Goal: Register for event/course: Sign up to attend an event or enroll in a course

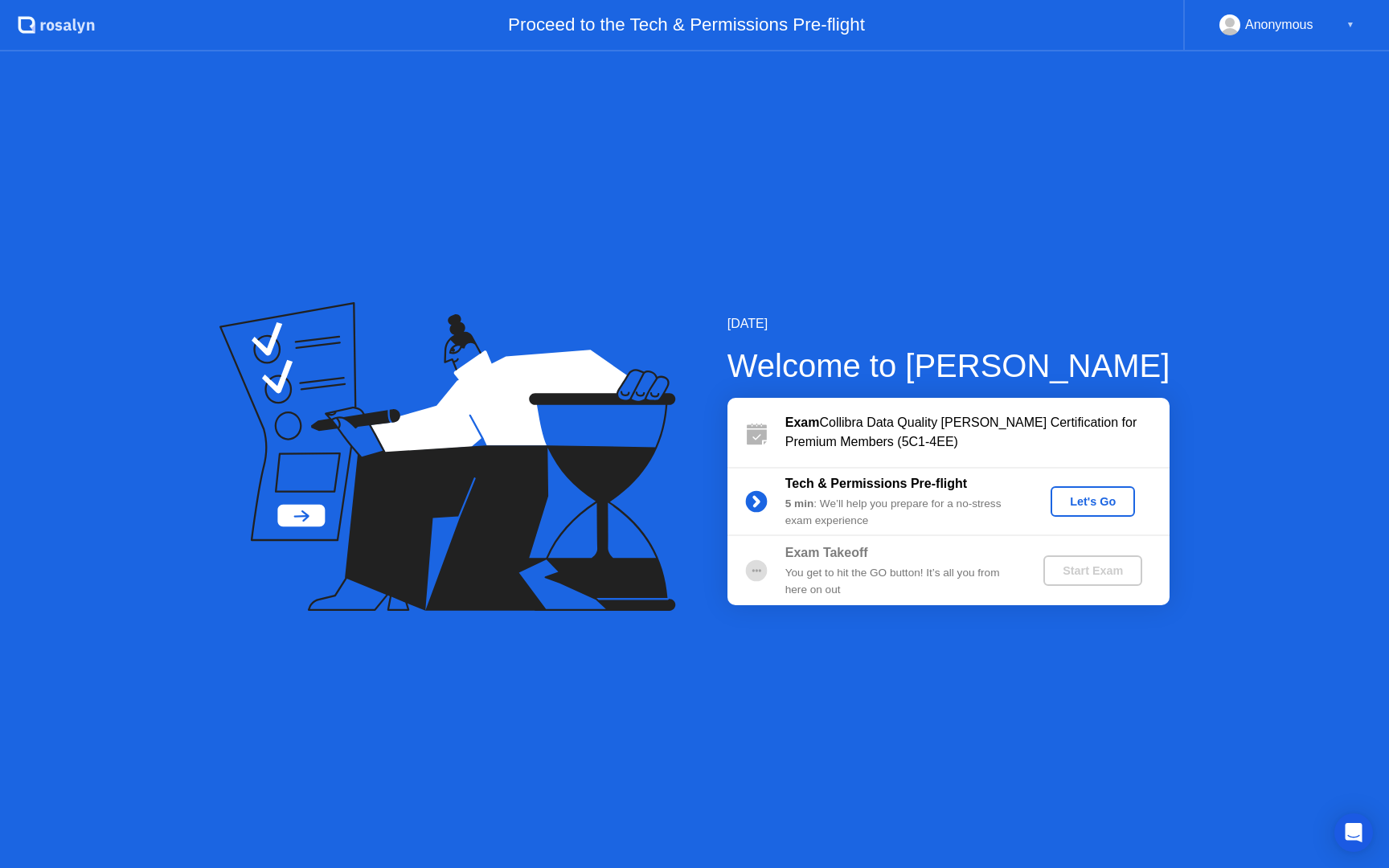
click at [1081, 508] on div "Let's Go" at bounding box center [1092, 501] width 71 height 13
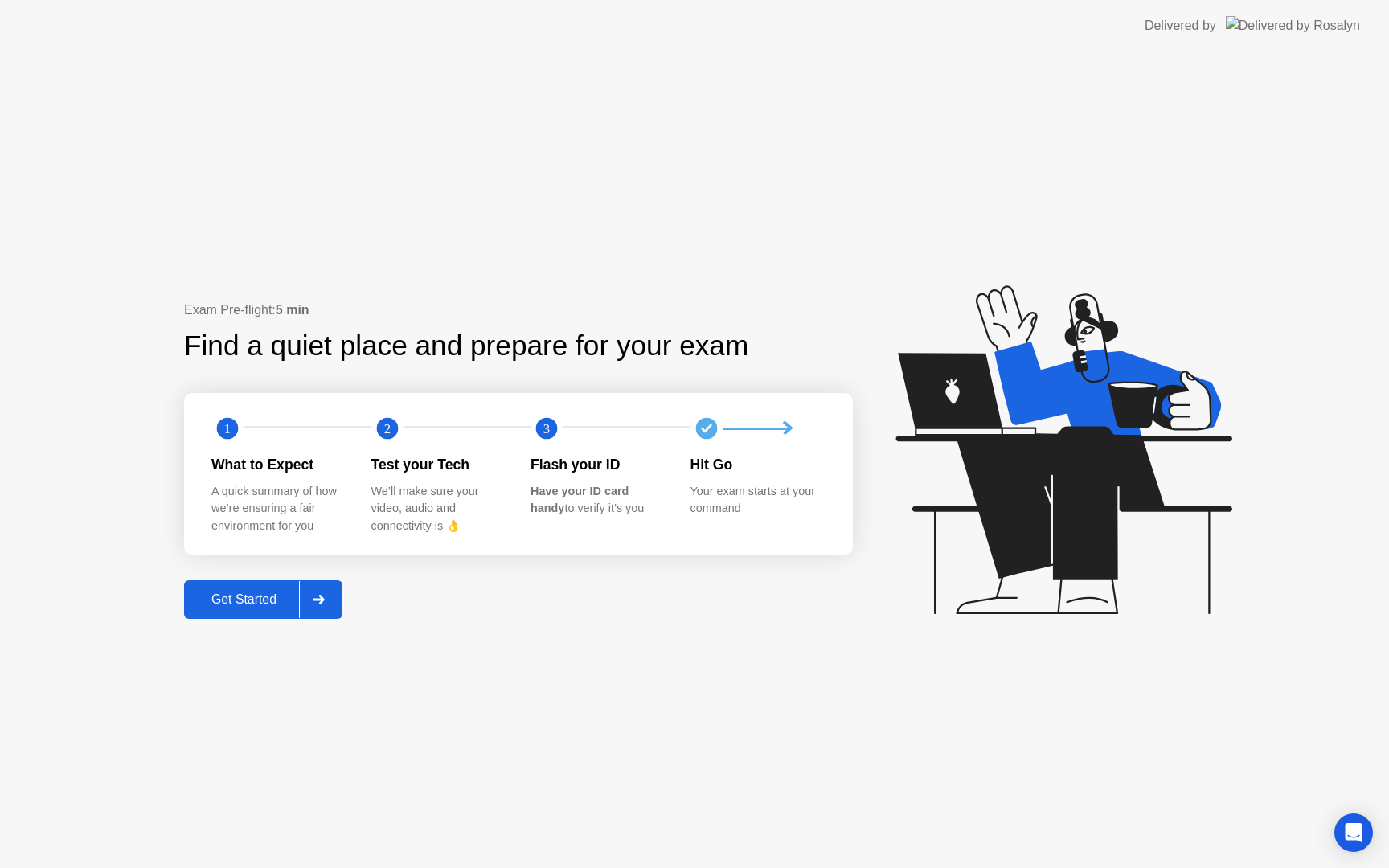
click at [267, 603] on div "Get Started" at bounding box center [244, 598] width 110 height 14
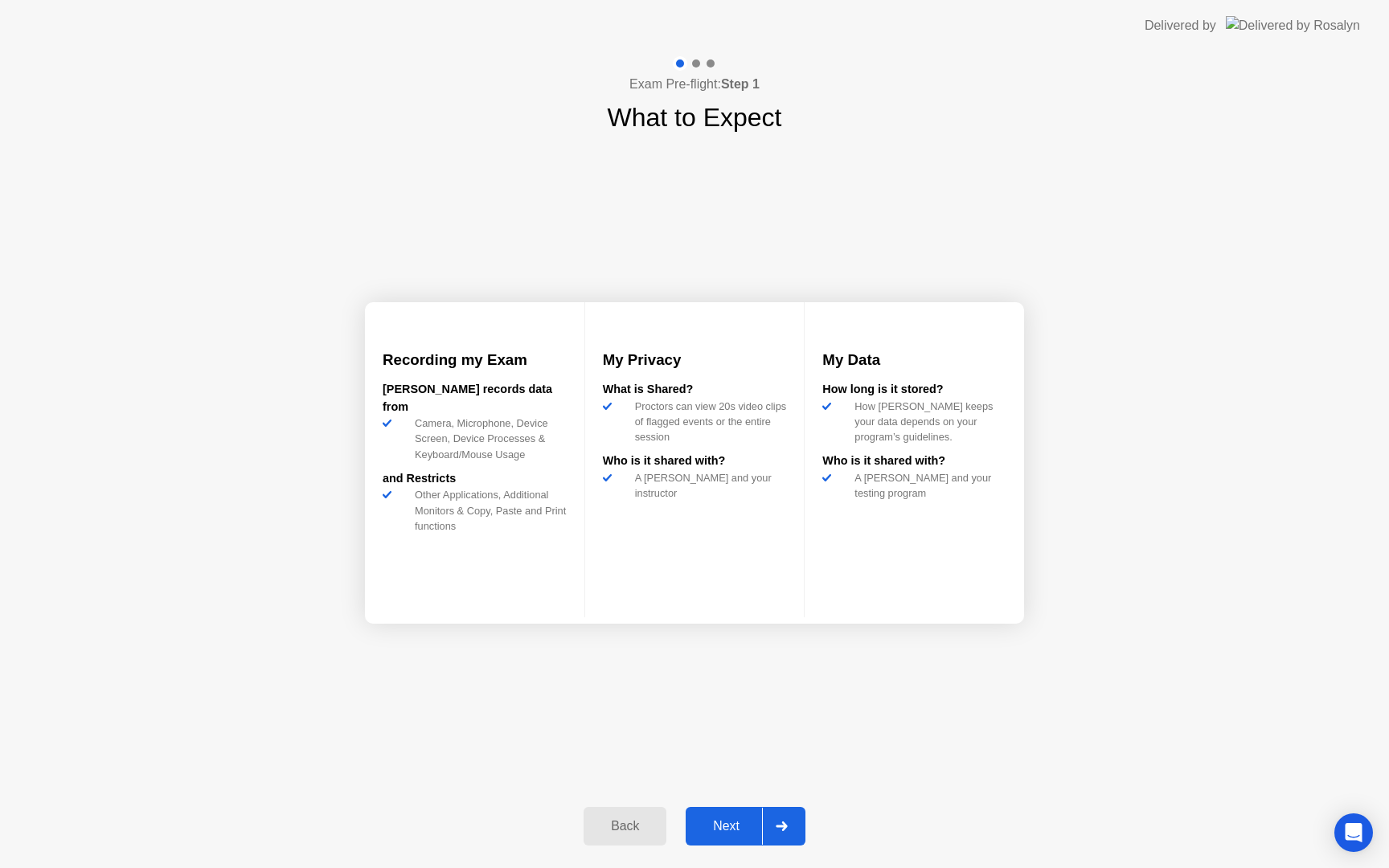
click at [733, 821] on div "Next" at bounding box center [726, 825] width 71 height 14
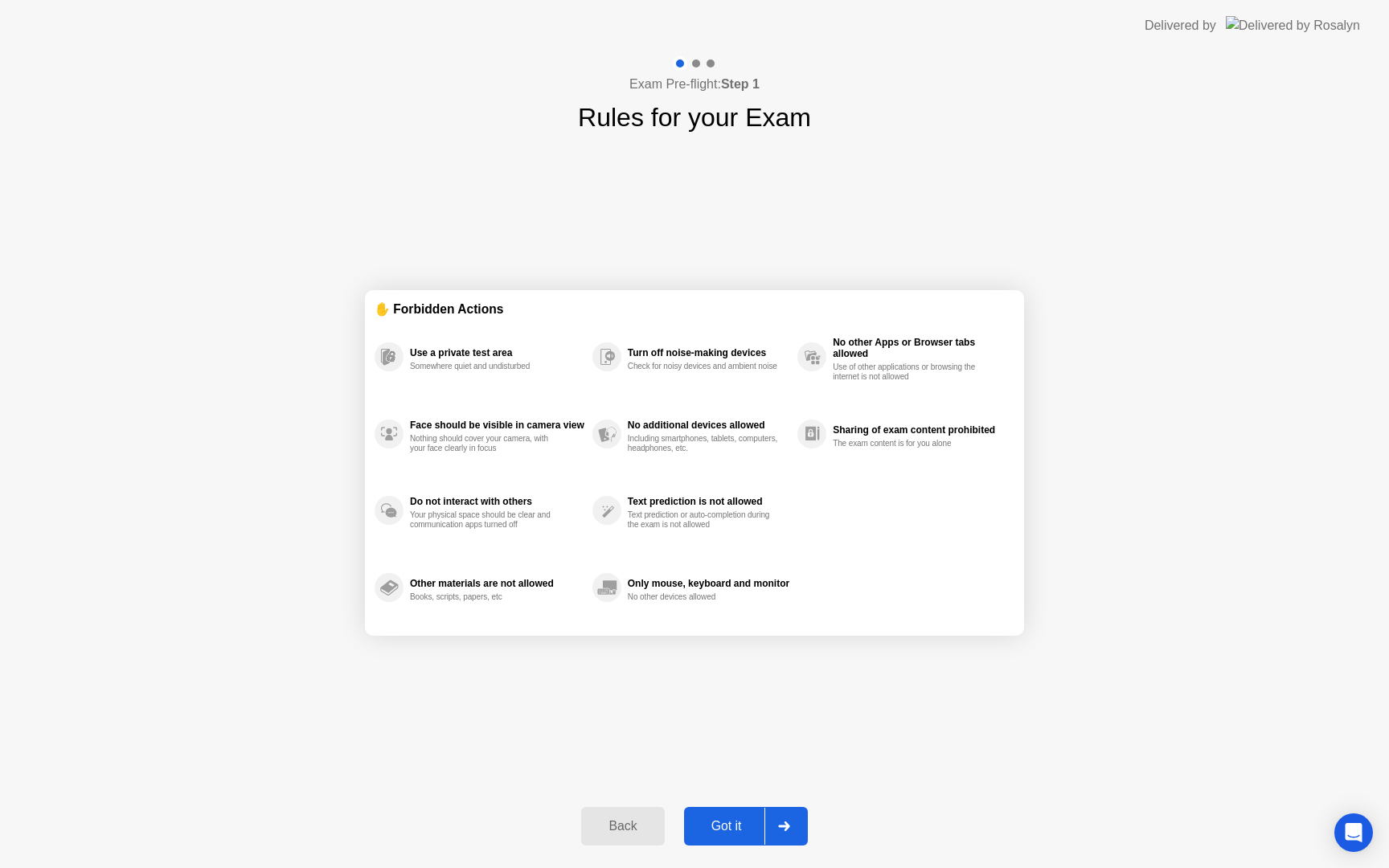
click at [733, 821] on div "Got it" at bounding box center [727, 825] width 76 height 14
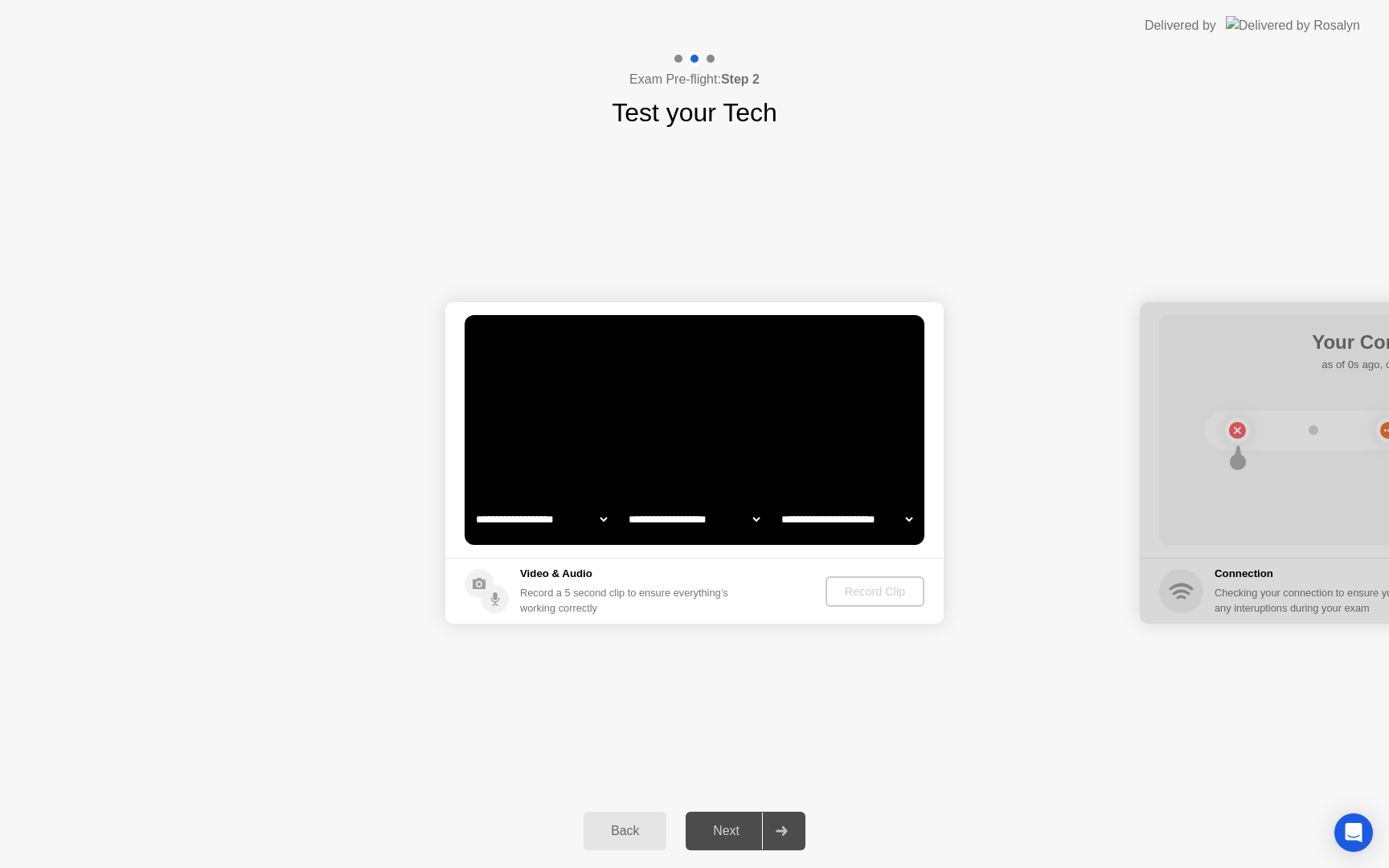
select select "**********"
select select "*******"
click at [600, 519] on select "**********" at bounding box center [541, 519] width 138 height 32
click at [600, 515] on select "**********" at bounding box center [541, 519] width 138 height 32
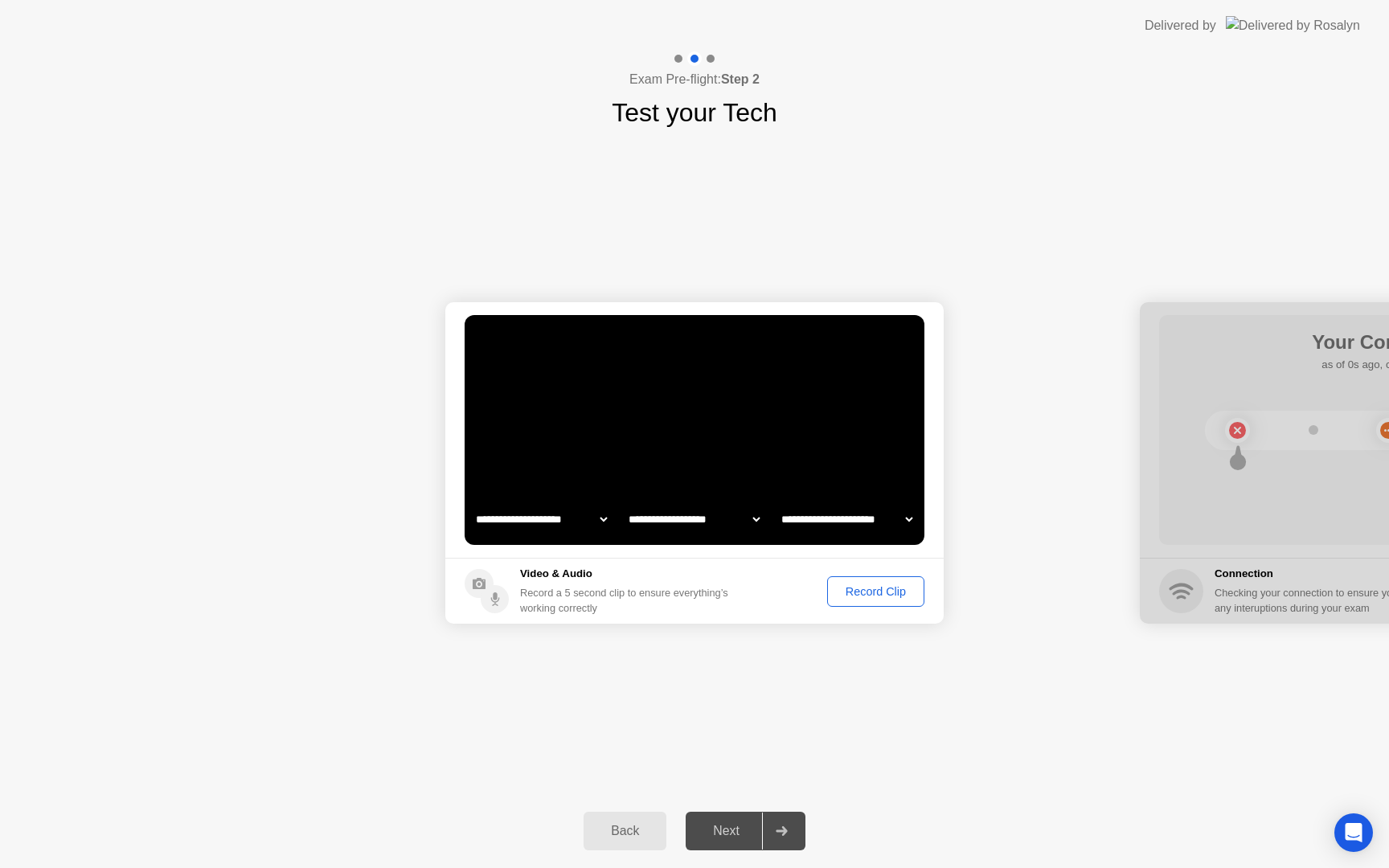
click at [593, 518] on select "**********" at bounding box center [541, 519] width 138 height 32
select select "**********"
click at [858, 592] on div "Record Clip" at bounding box center [875, 592] width 86 height 13
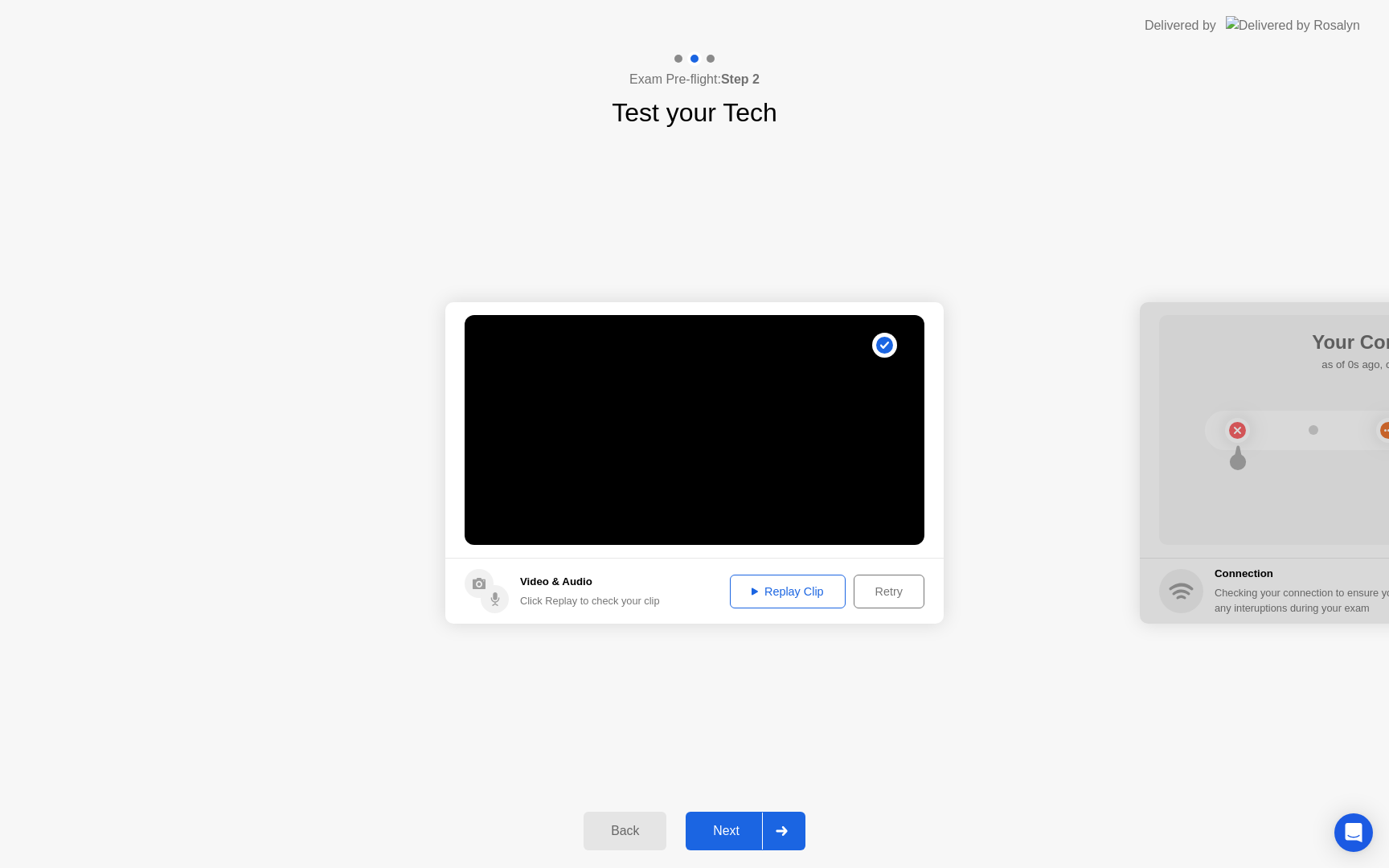
click at [784, 592] on div "Replay Clip" at bounding box center [788, 592] width 105 height 13
click at [736, 829] on div "Next" at bounding box center [726, 830] width 71 height 14
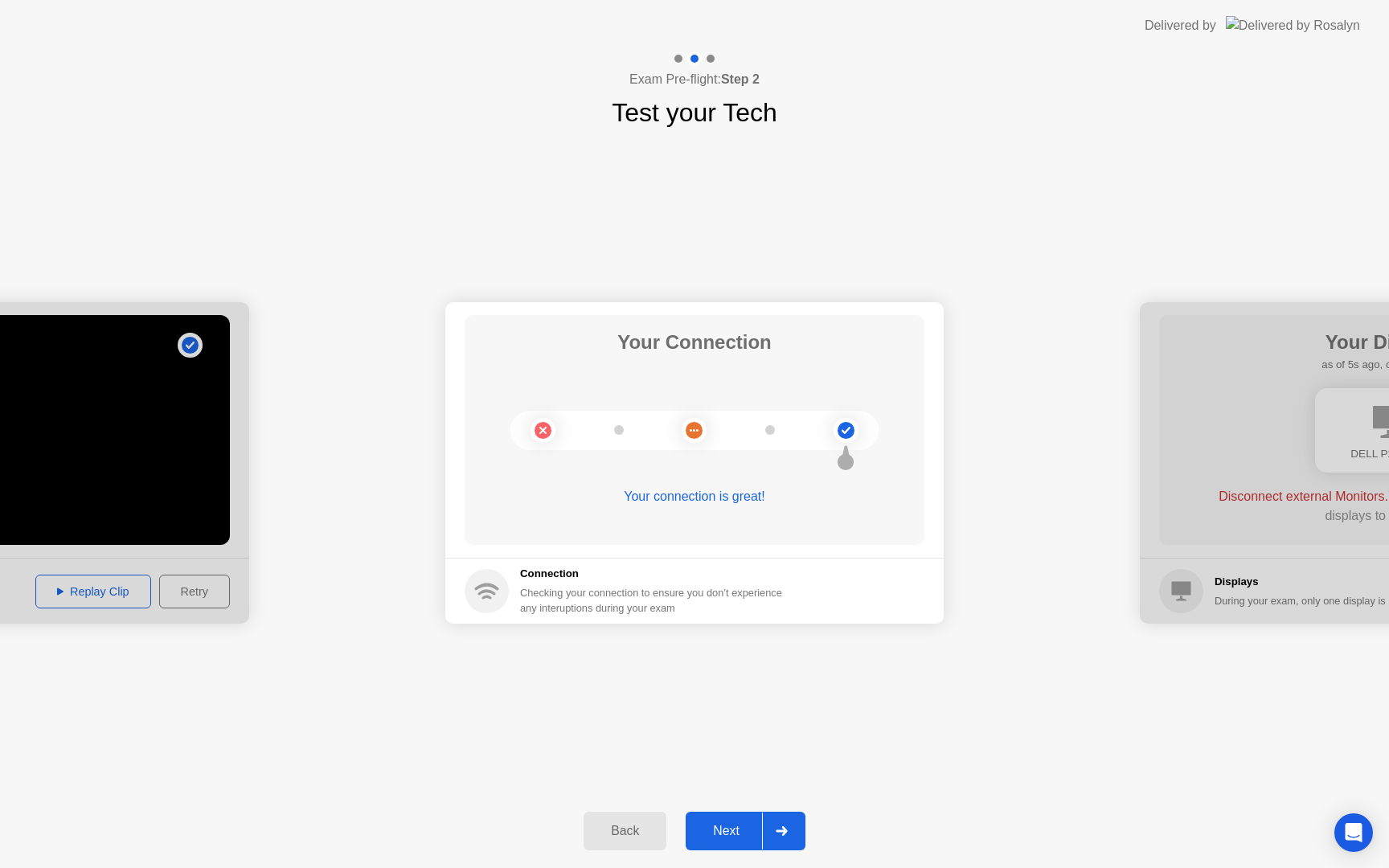
click at [729, 829] on div "Next" at bounding box center [726, 830] width 71 height 14
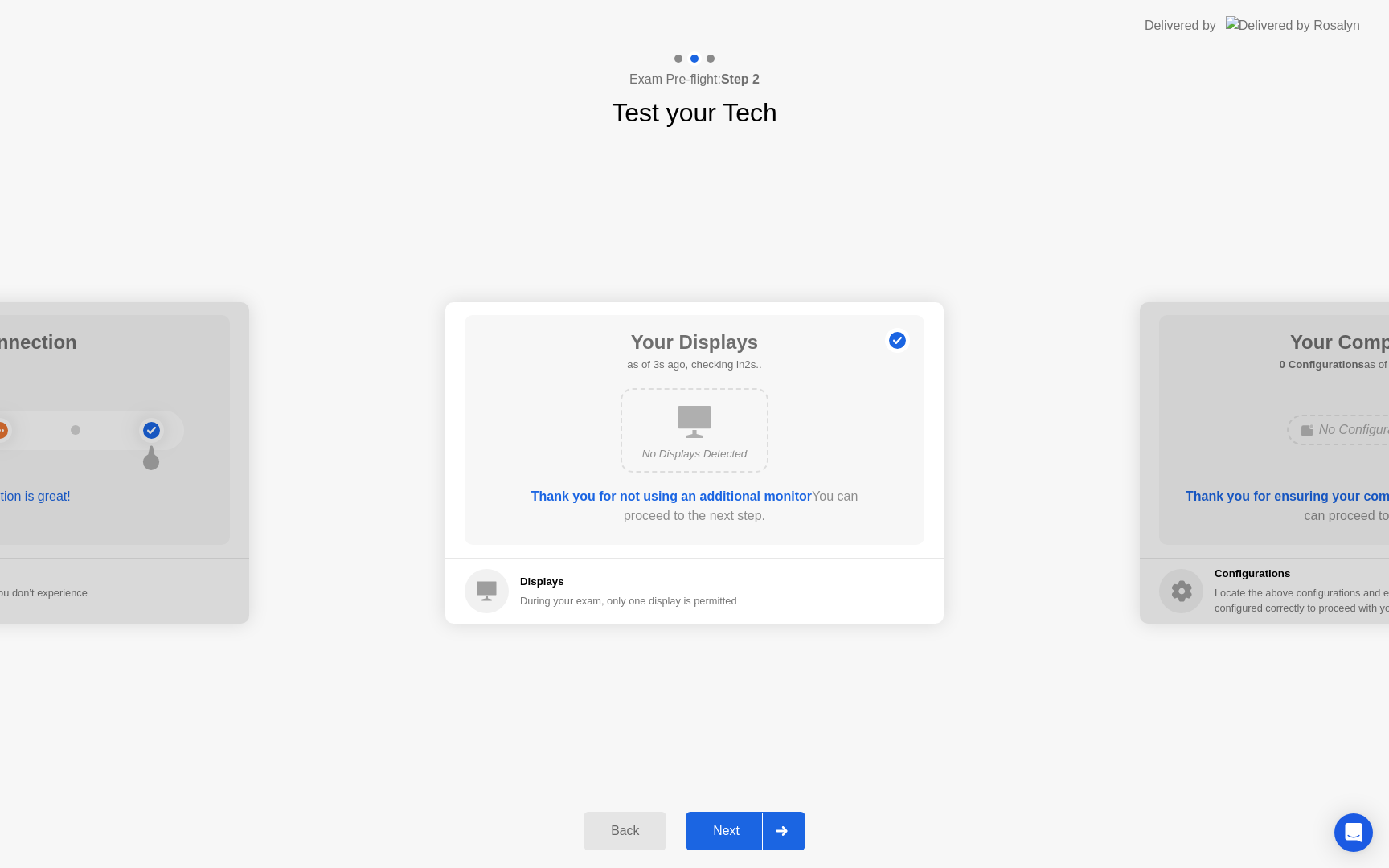
click at [734, 837] on div "Next" at bounding box center [726, 830] width 71 height 14
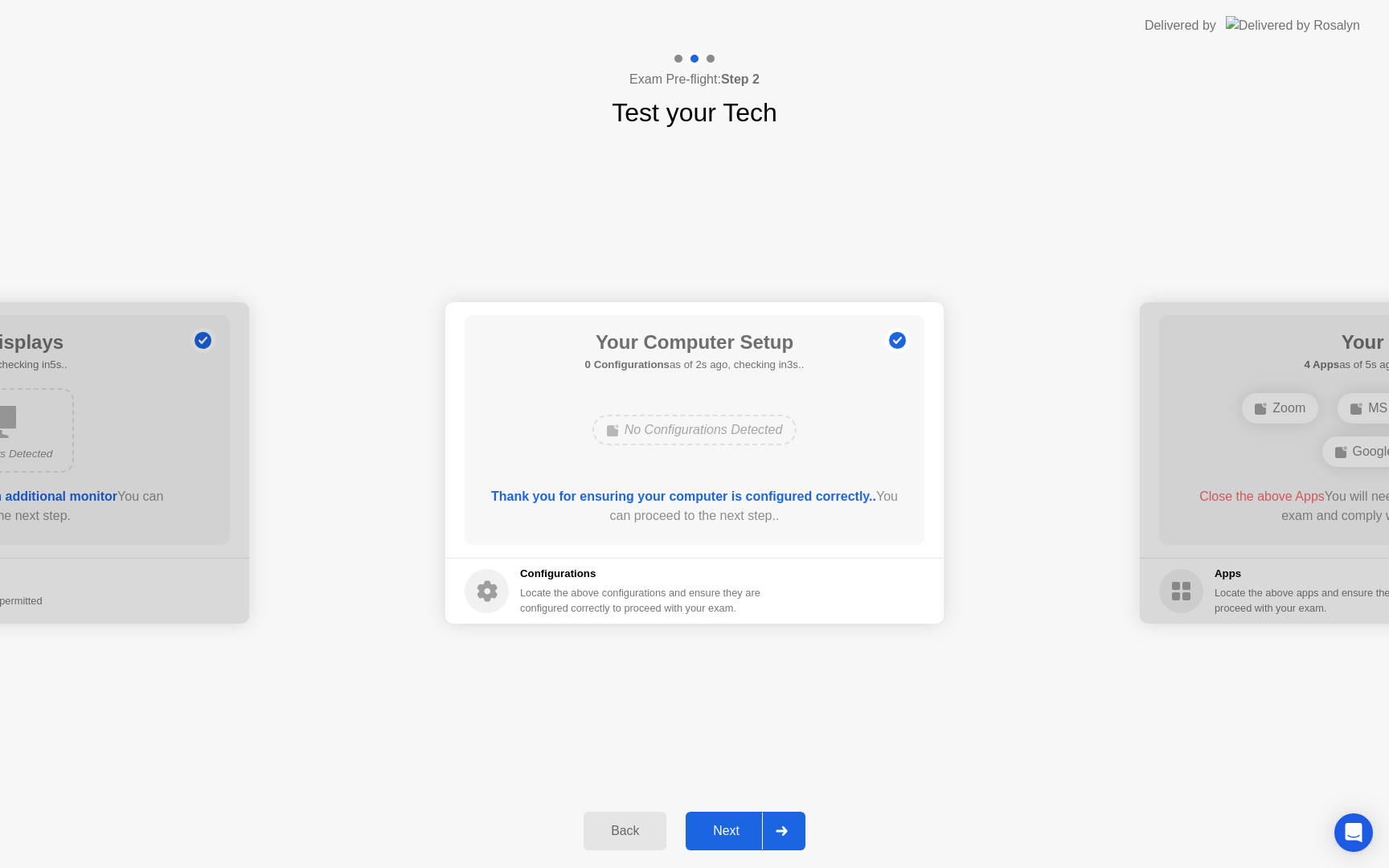
click at [734, 837] on div "Next" at bounding box center [726, 830] width 71 height 14
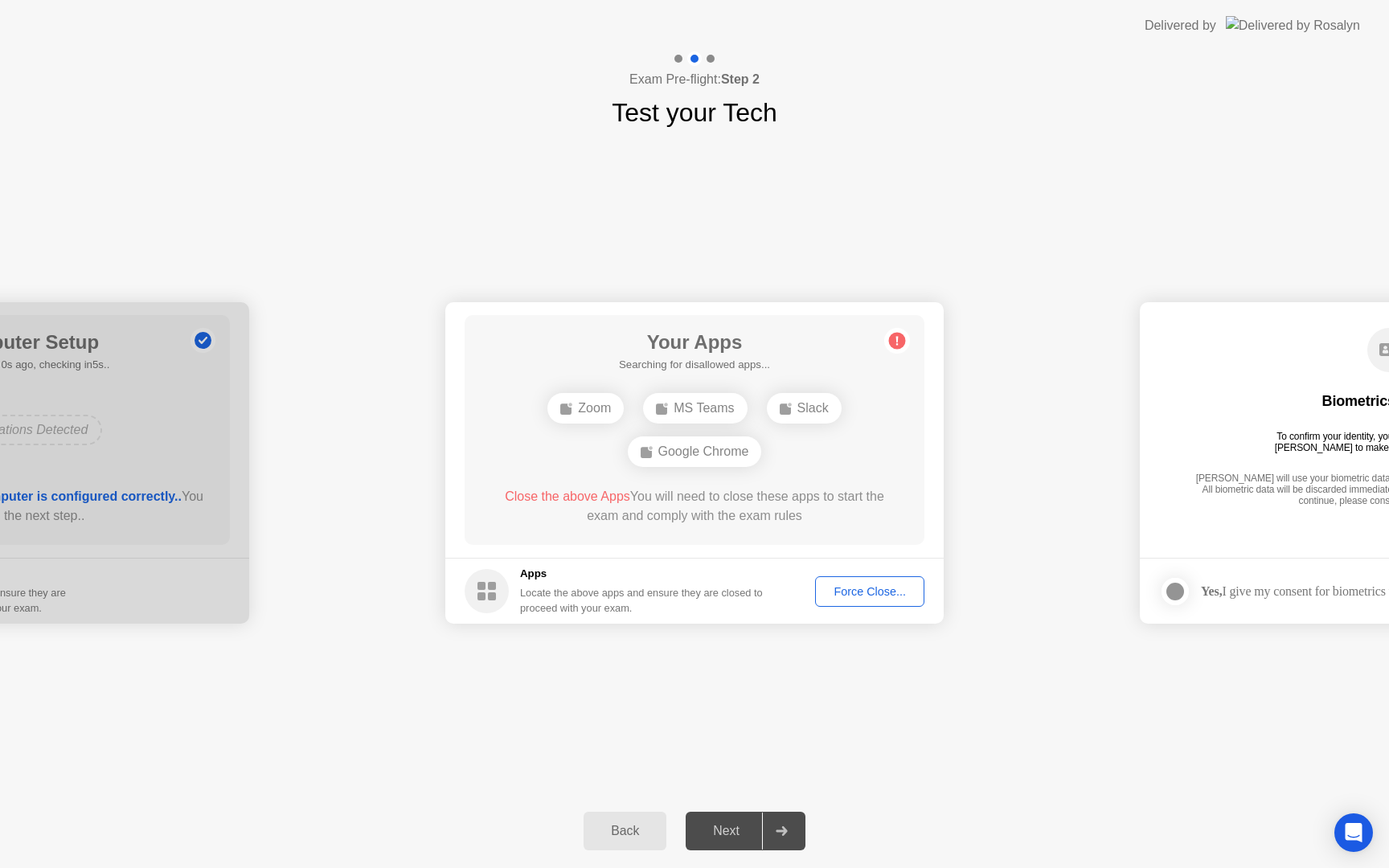
click at [884, 589] on div "Force Close..." at bounding box center [869, 592] width 98 height 13
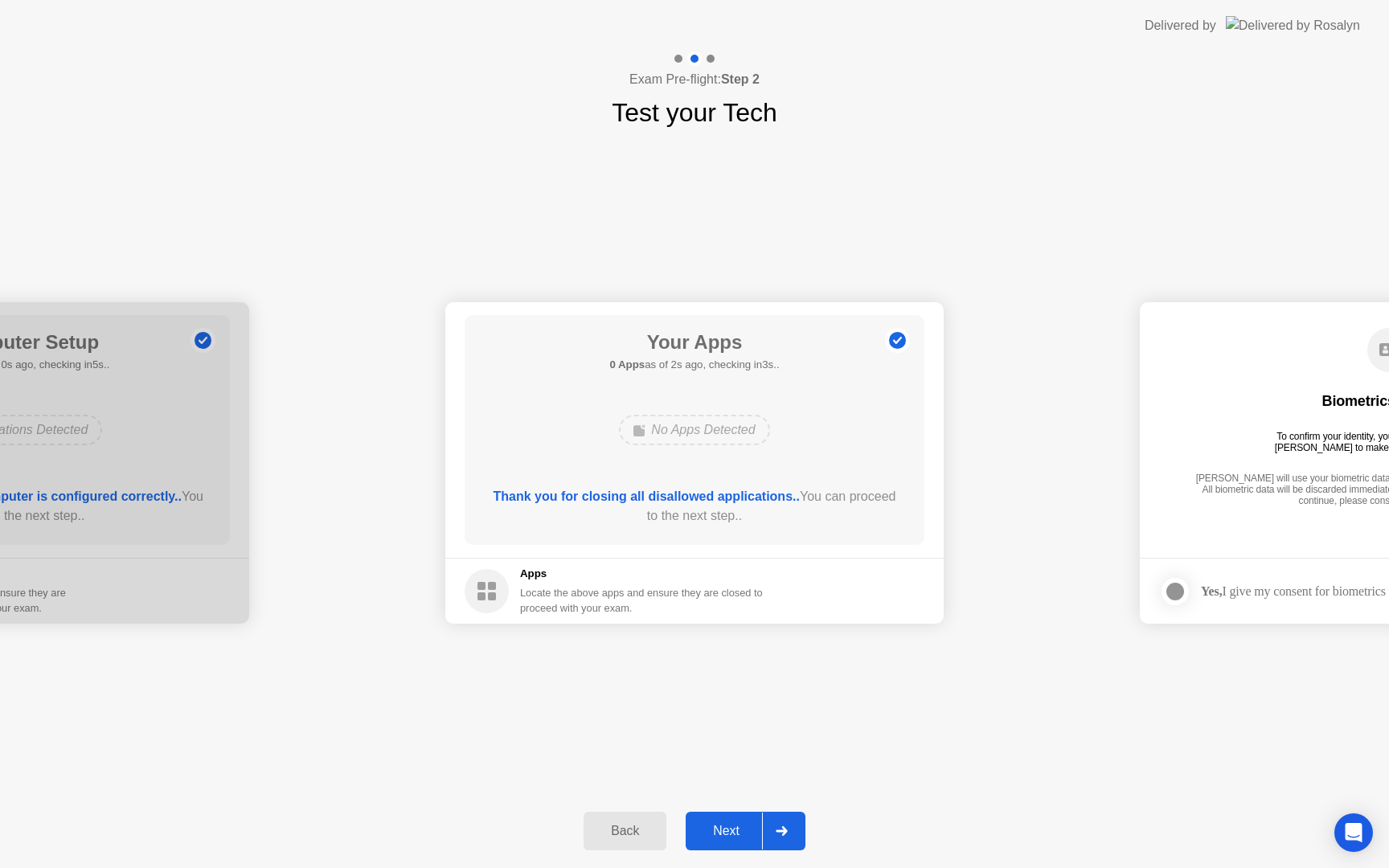
click at [727, 819] on button "Next" at bounding box center [746, 830] width 120 height 39
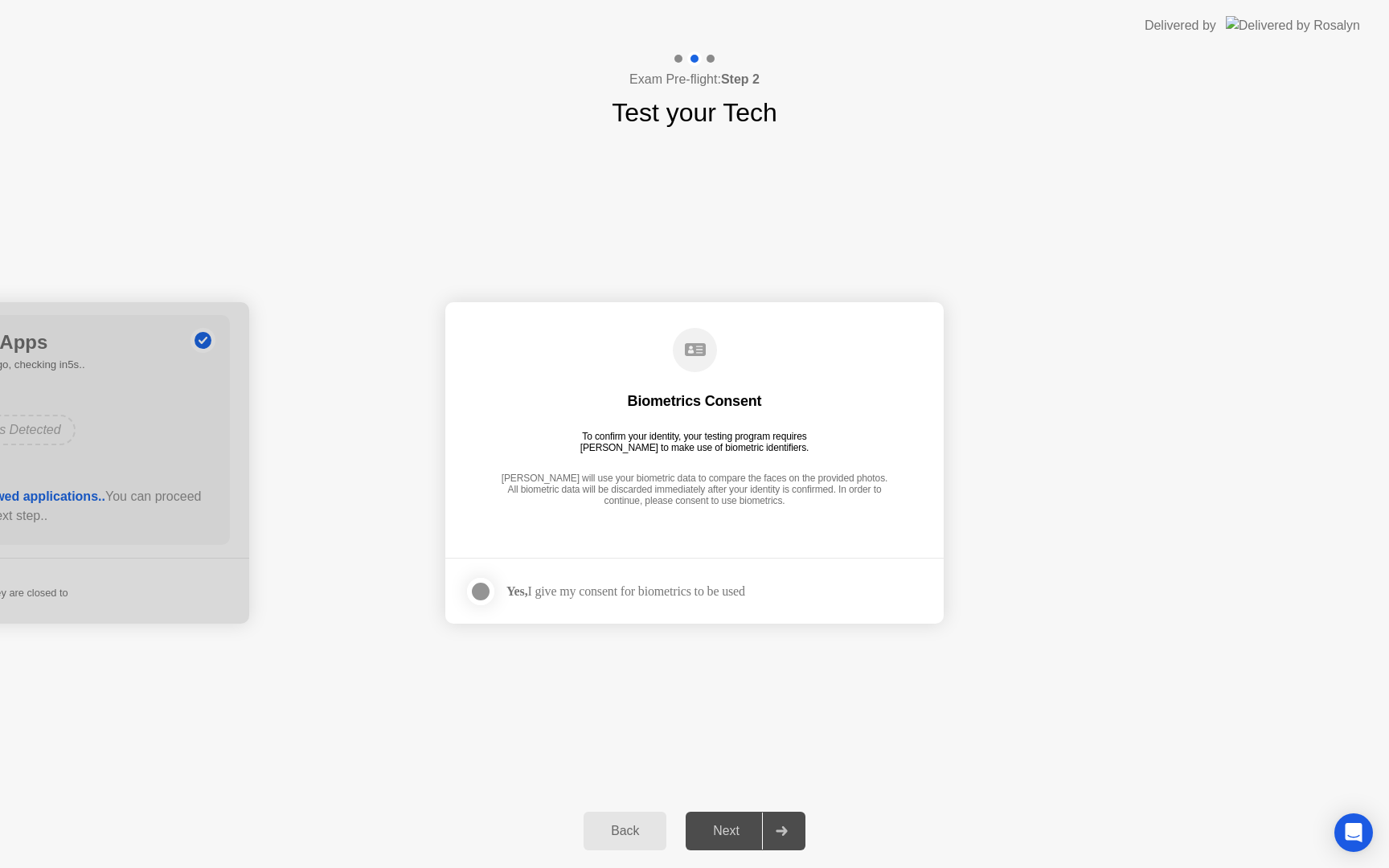
click at [735, 830] on div "Next" at bounding box center [726, 830] width 71 height 14
drag, startPoint x: 542, startPoint y: 592, endPoint x: 527, endPoint y: 587, distance: 15.8
click at [542, 592] on div "Yes, I give my consent for biometrics to be used" at bounding box center [625, 591] width 238 height 15
click at [474, 587] on div at bounding box center [481, 591] width 19 height 19
click at [738, 823] on div "Next" at bounding box center [726, 830] width 71 height 14
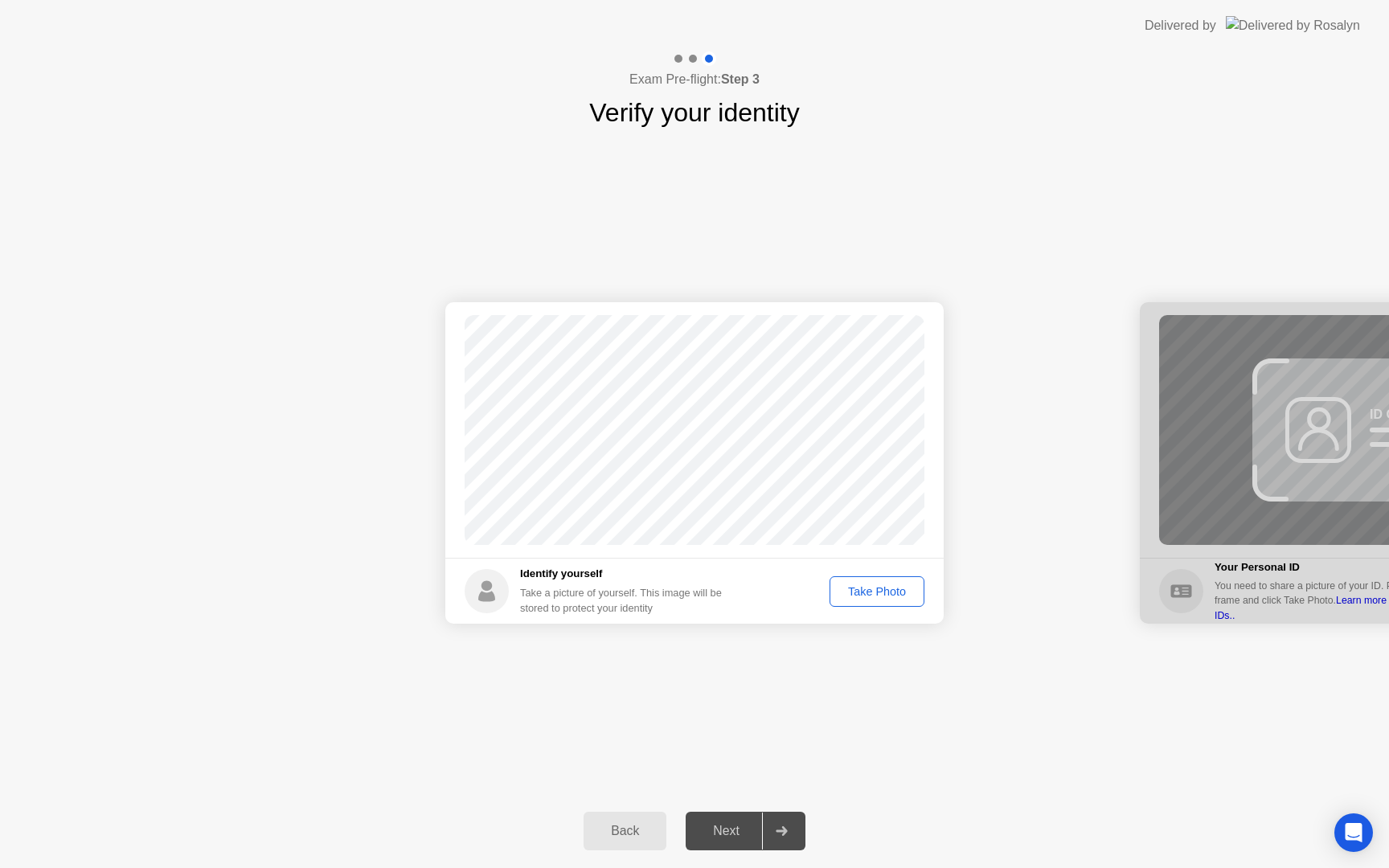
click at [880, 597] on div "Take Photo" at bounding box center [877, 592] width 84 height 13
click at [737, 823] on div "Next" at bounding box center [726, 830] width 71 height 14
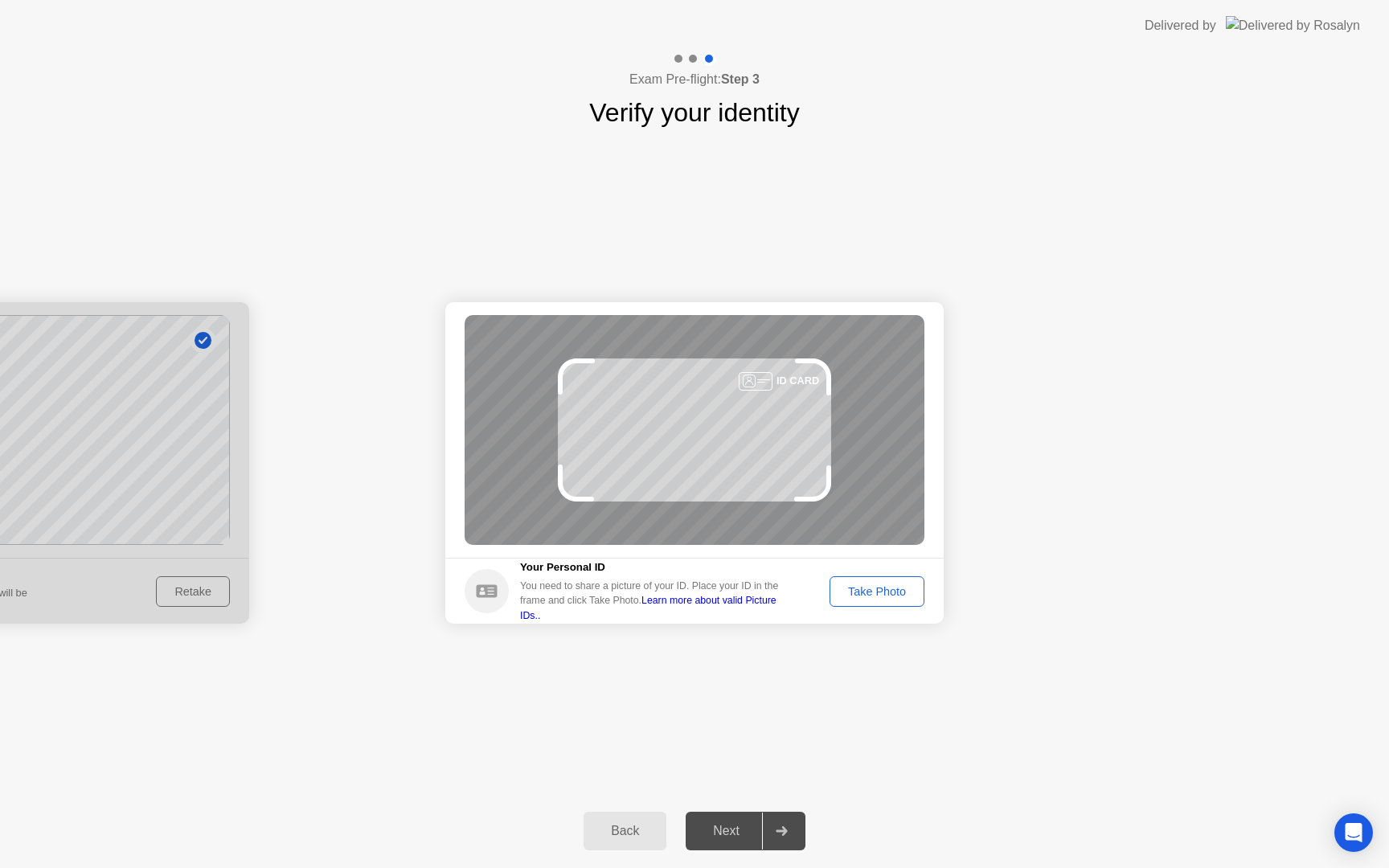
click at [639, 818] on button "Back" at bounding box center [624, 830] width 83 height 39
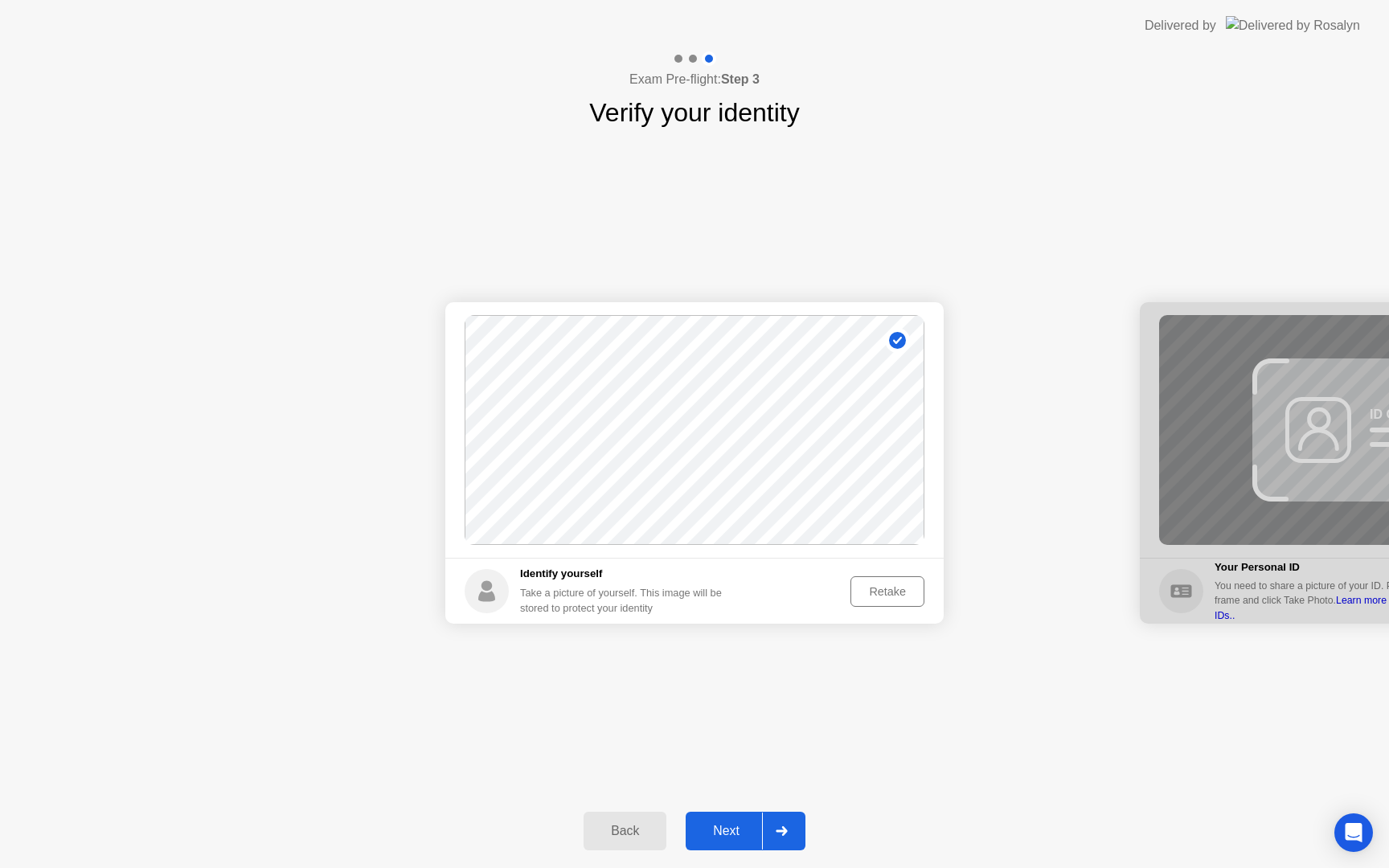
click at [880, 589] on div "Retake" at bounding box center [887, 592] width 63 height 13
click at [612, 825] on div "Back" at bounding box center [624, 830] width 73 height 14
select select "**********"
select select "*******"
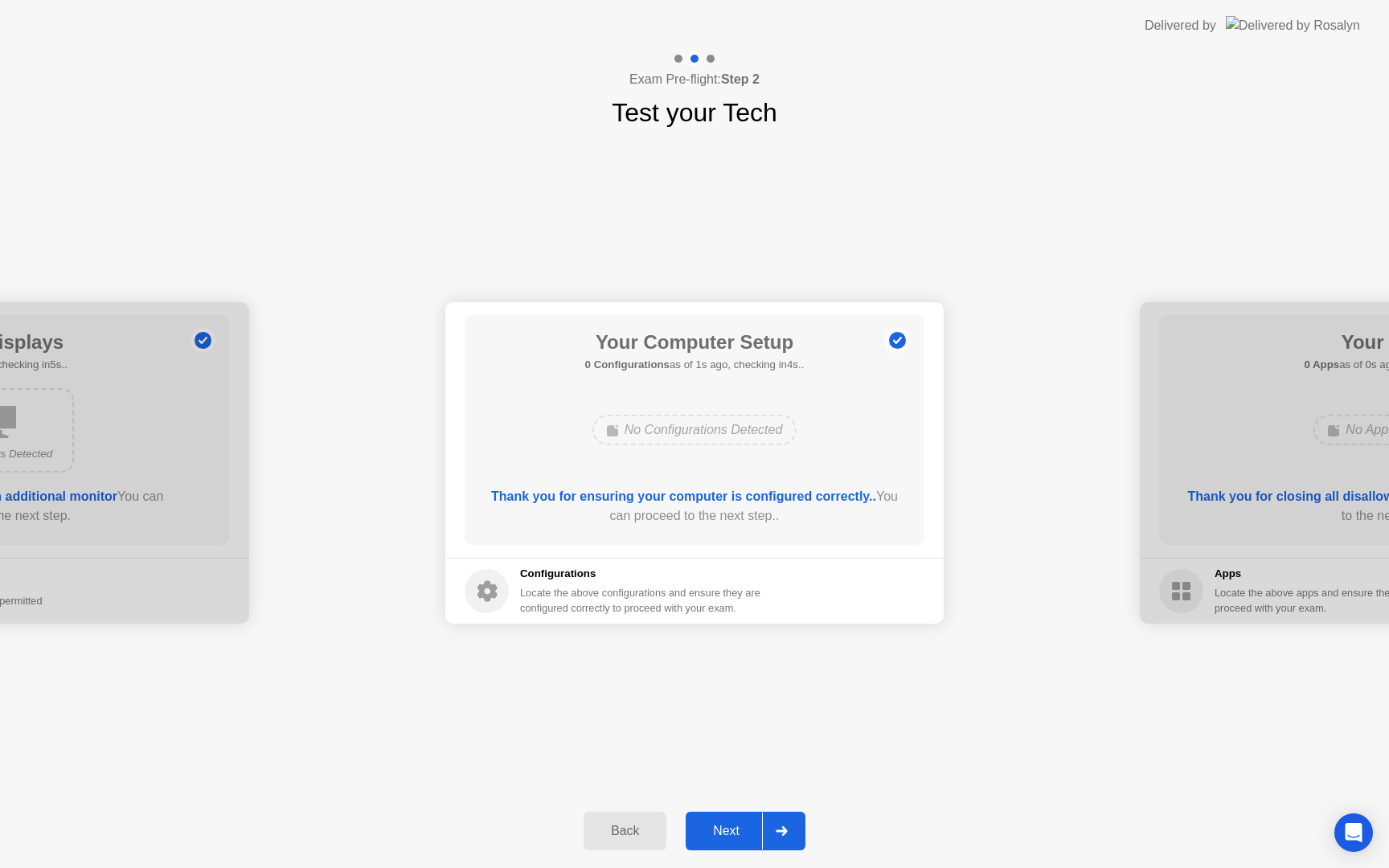
click at [615, 835] on div "Back" at bounding box center [624, 830] width 73 height 14
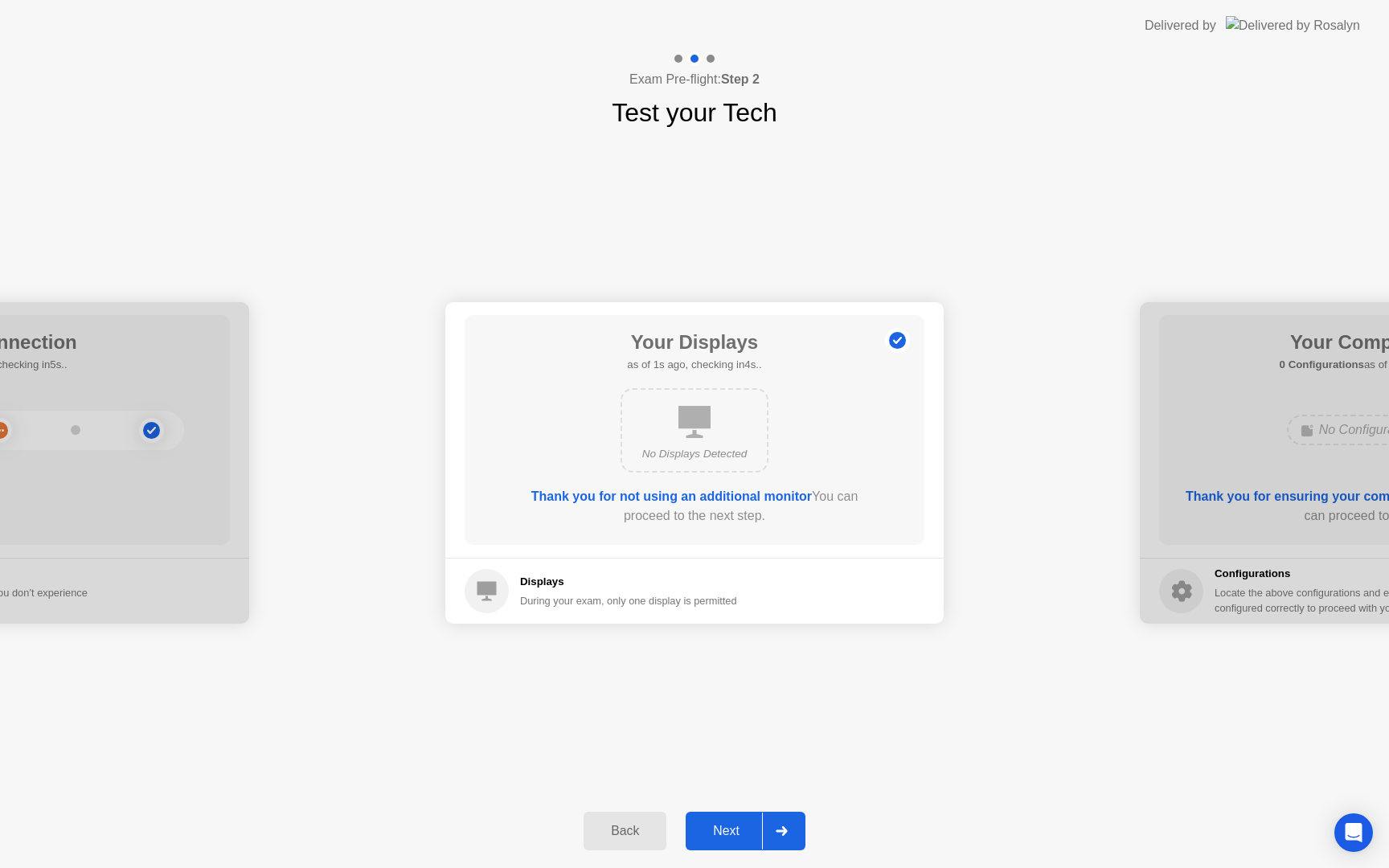
click at [615, 835] on div "Back" at bounding box center [624, 830] width 73 height 14
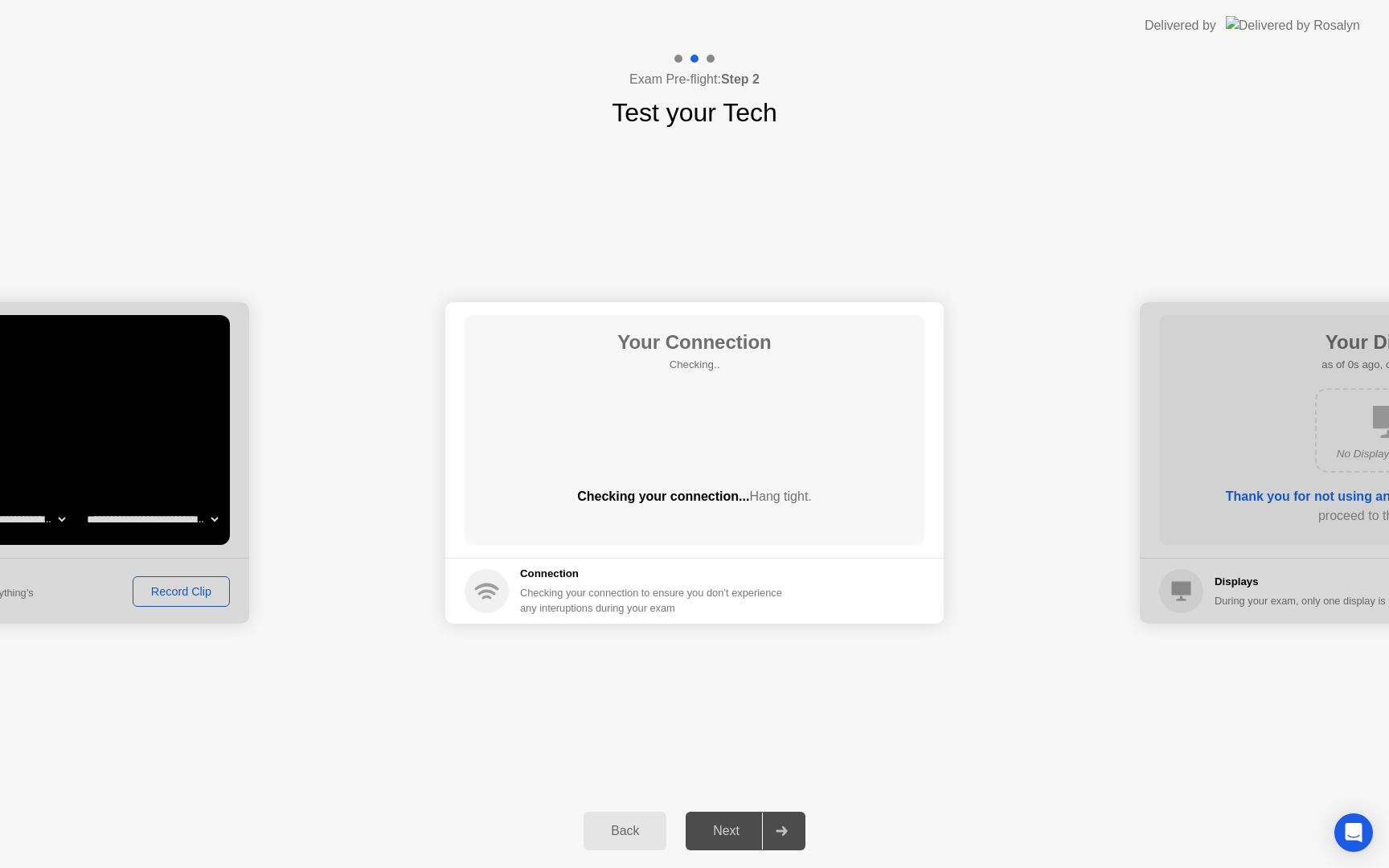
click at [615, 835] on div "Back" at bounding box center [624, 830] width 73 height 14
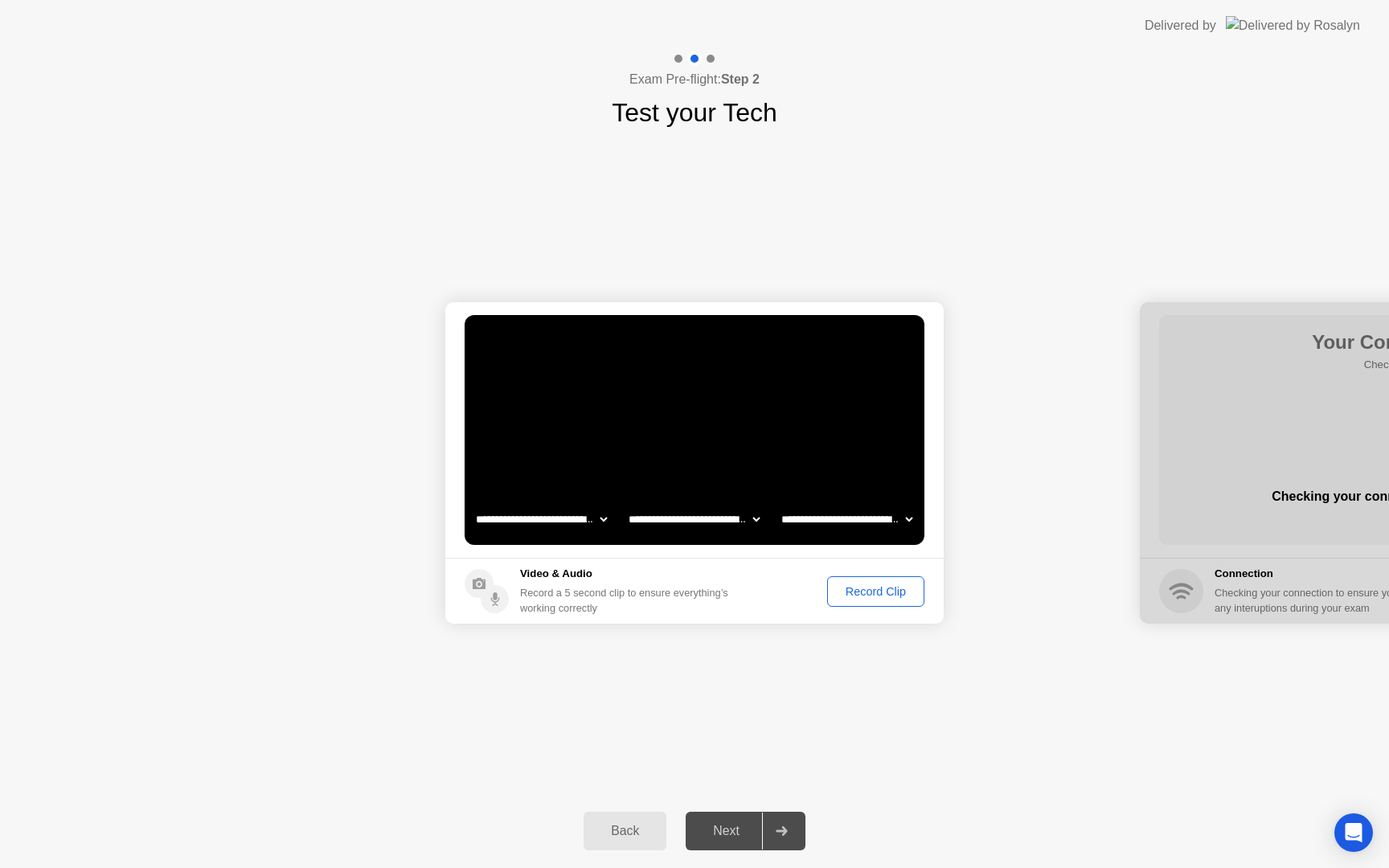
click at [725, 825] on div "Next" at bounding box center [726, 830] width 71 height 14
click at [573, 524] on select "**********" at bounding box center [541, 519] width 138 height 32
click at [733, 838] on div "Next" at bounding box center [726, 830] width 71 height 14
click at [733, 834] on div "Next" at bounding box center [726, 830] width 71 height 14
click at [734, 595] on div "Record a 5 second clip to ensure everything’s working correctly" at bounding box center [627, 600] width 215 height 30
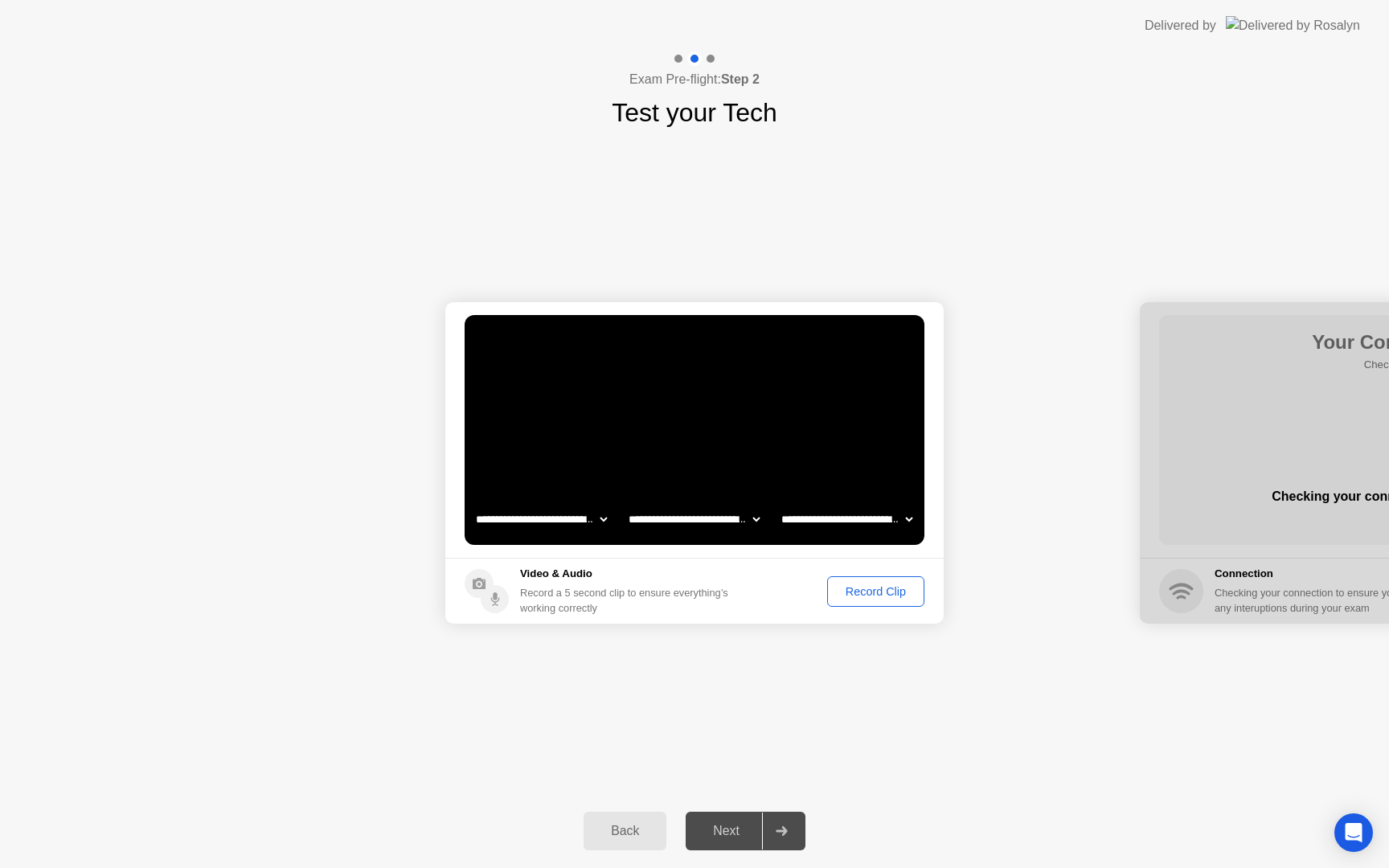
click at [753, 823] on div "Next" at bounding box center [726, 830] width 71 height 14
click at [778, 830] on icon at bounding box center [781, 831] width 11 height 9
click at [784, 828] on icon at bounding box center [781, 831] width 12 height 9
click at [784, 831] on icon at bounding box center [781, 831] width 11 height 9
click at [776, 846] on div at bounding box center [781, 830] width 39 height 37
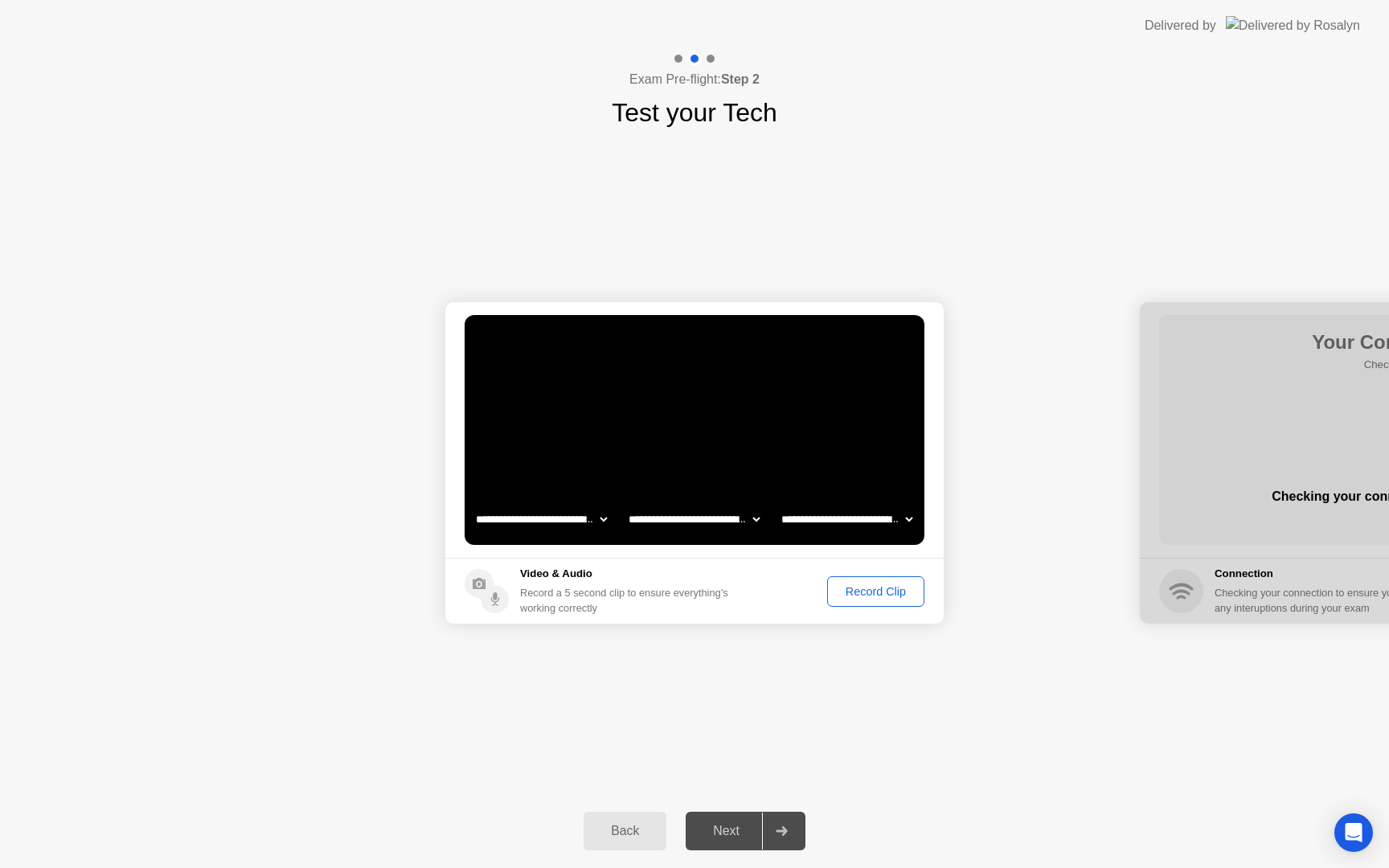
click at [747, 518] on select "**********" at bounding box center [694, 519] width 138 height 32
select select "**********"
click at [813, 520] on select "**********" at bounding box center [847, 519] width 138 height 32
select select "**********"
click at [720, 830] on div "Next" at bounding box center [726, 830] width 71 height 14
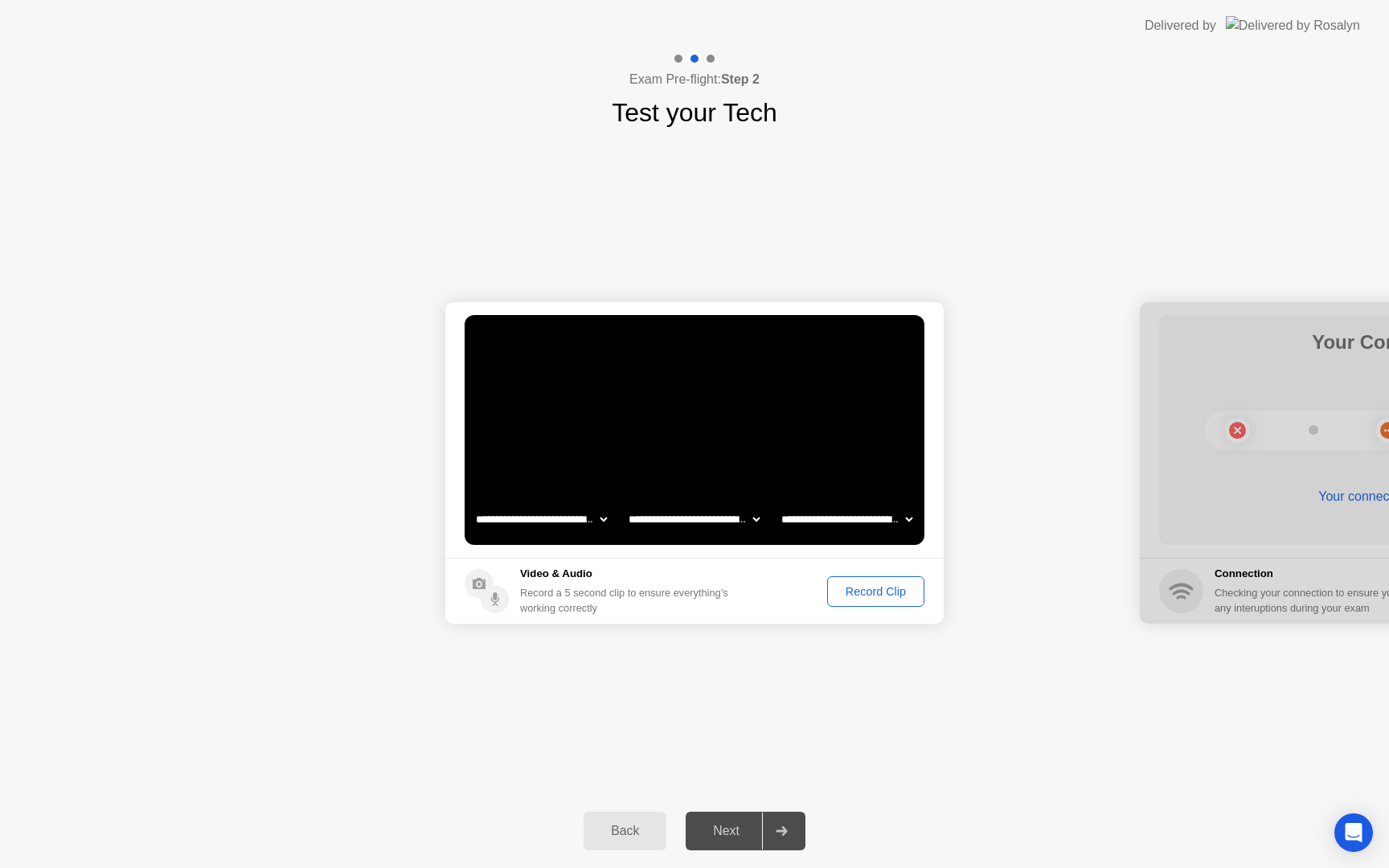
drag, startPoint x: 722, startPoint y: 832, endPoint x: 819, endPoint y: 675, distance: 184.5
click at [723, 830] on div "Next" at bounding box center [726, 830] width 71 height 14
click at [871, 588] on div "Record Clip" at bounding box center [875, 592] width 86 height 13
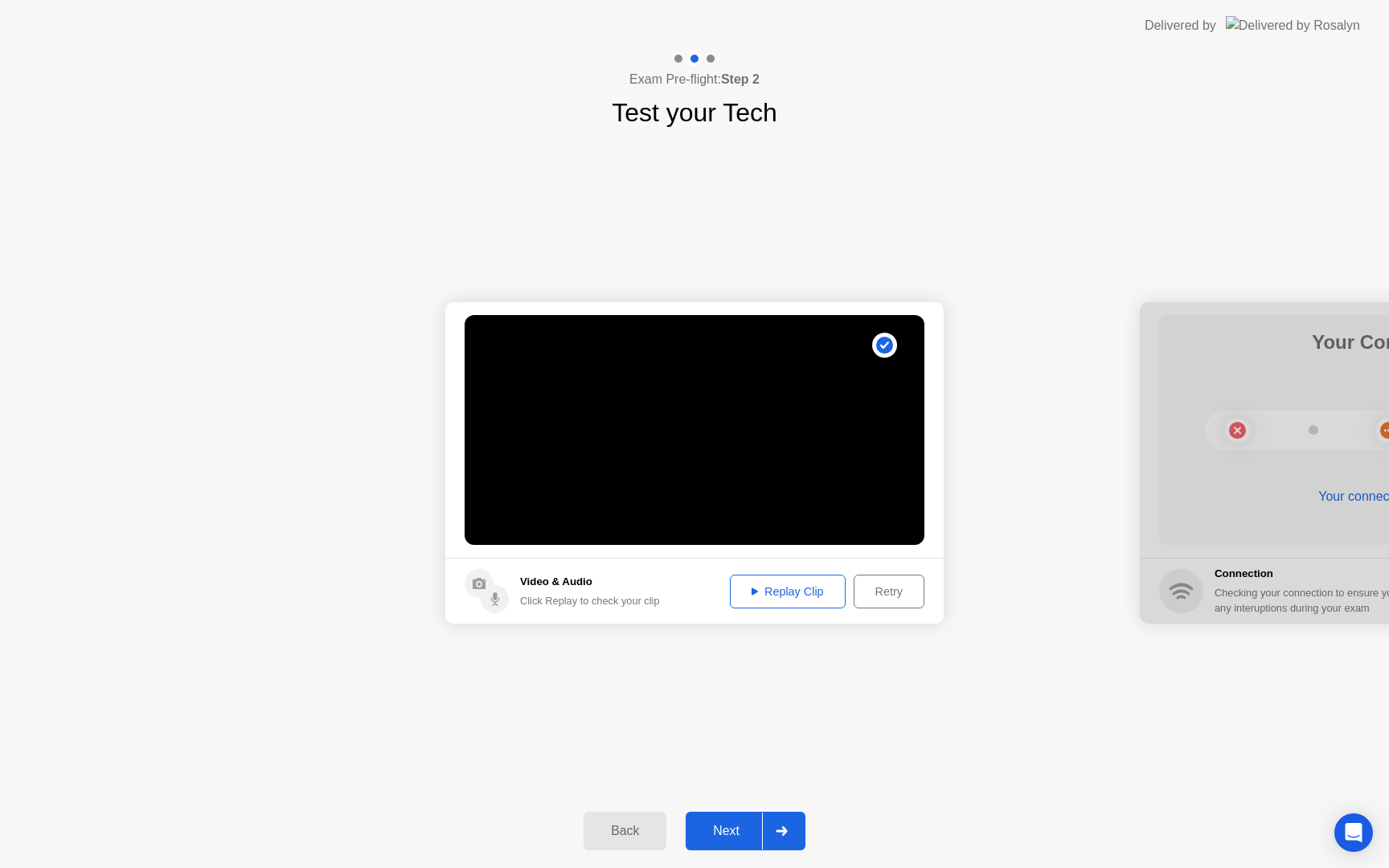
click at [725, 838] on div "Next" at bounding box center [726, 830] width 71 height 14
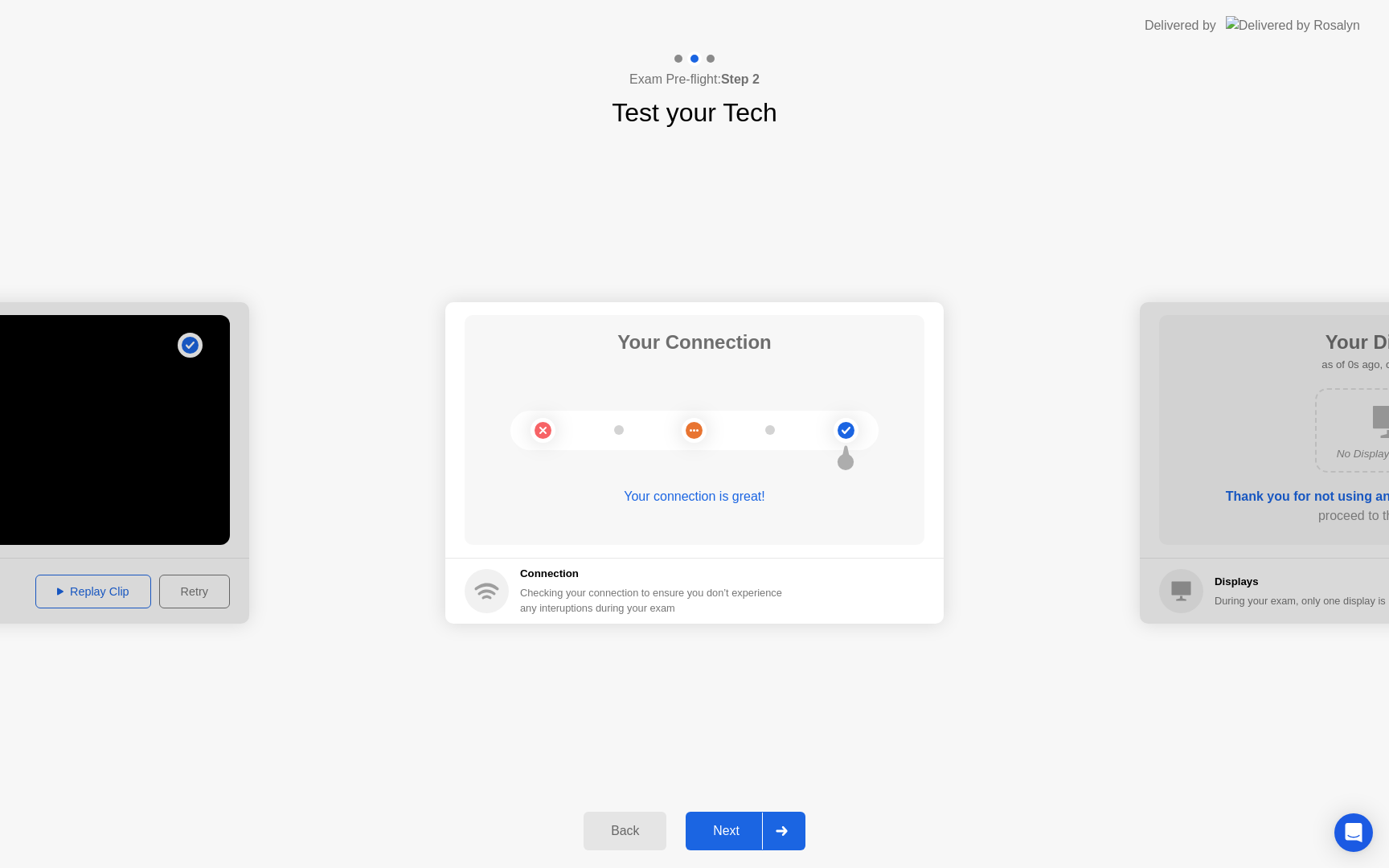
click at [725, 838] on div "Next" at bounding box center [726, 830] width 71 height 14
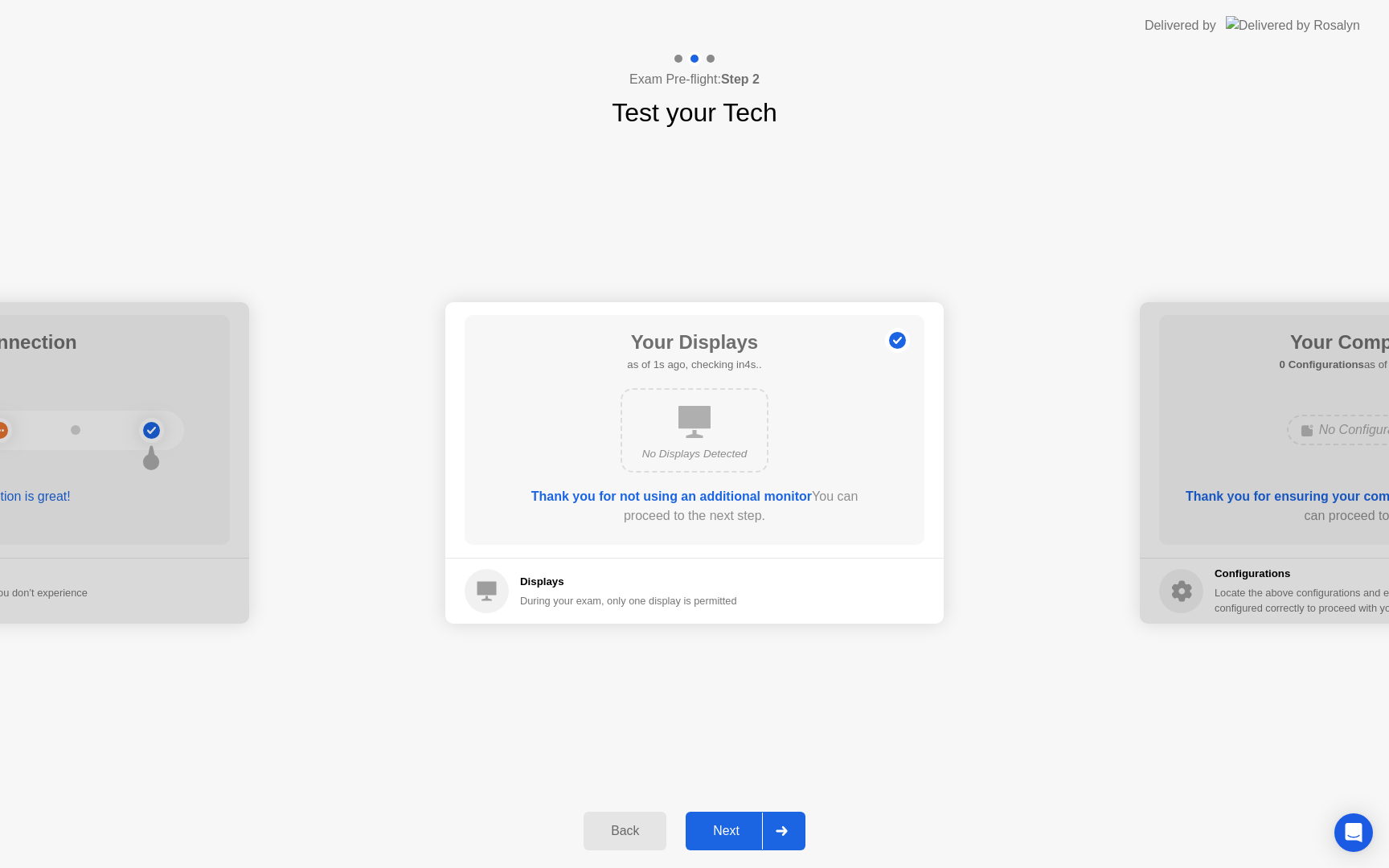
click at [725, 838] on div "Next" at bounding box center [726, 830] width 71 height 14
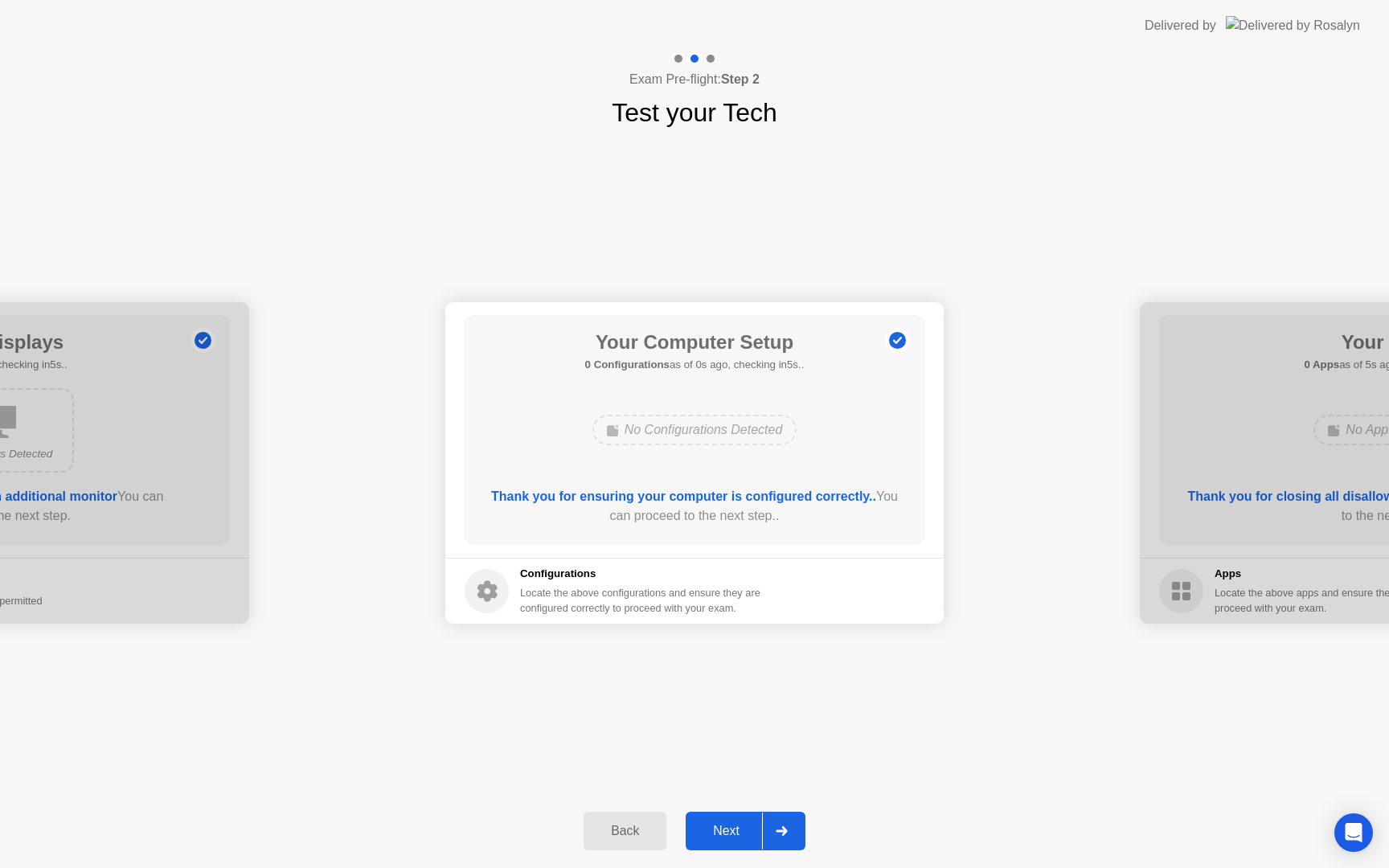
click at [725, 838] on div "Next" at bounding box center [726, 830] width 71 height 14
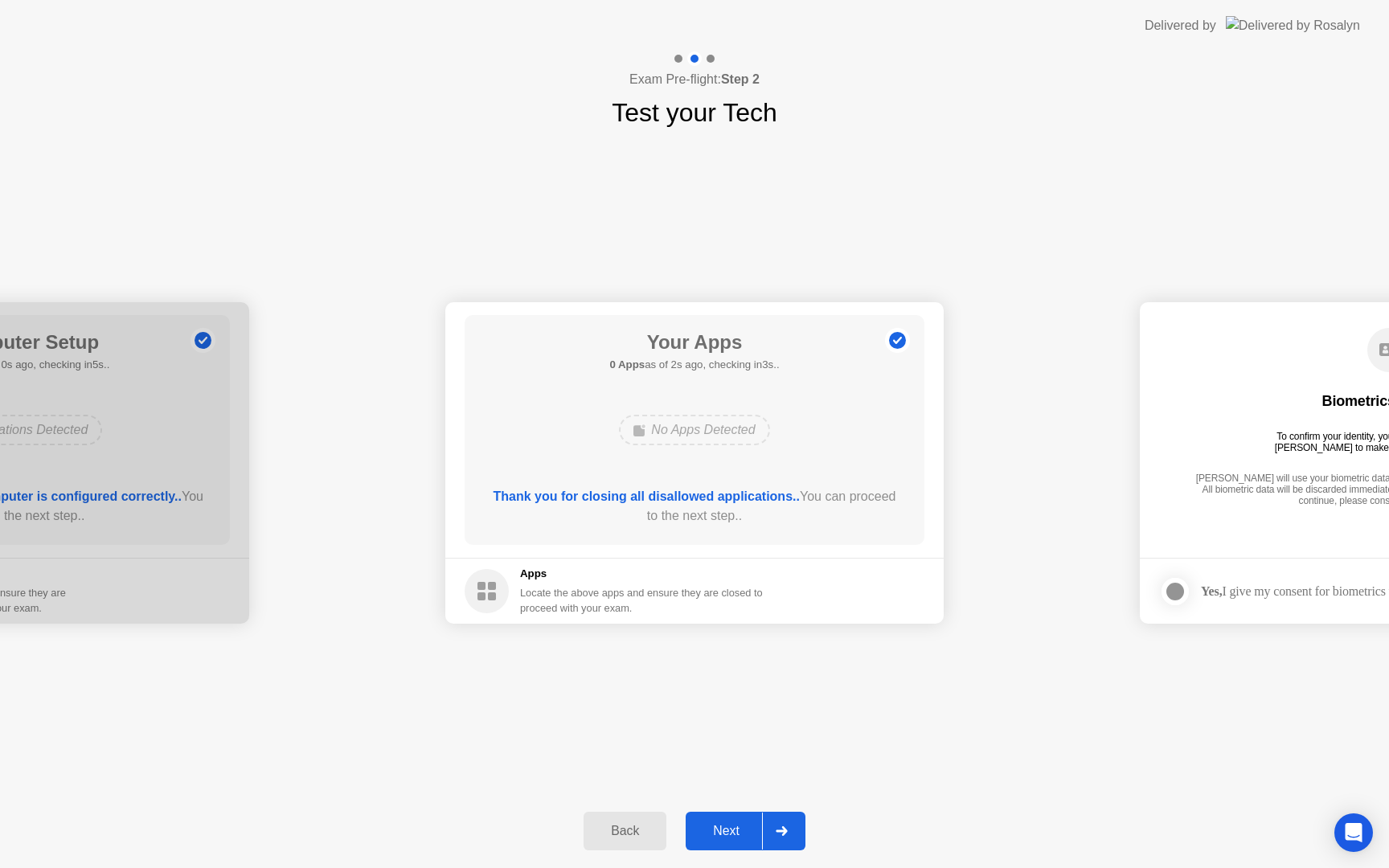
click at [628, 819] on button "Back" at bounding box center [624, 830] width 83 height 39
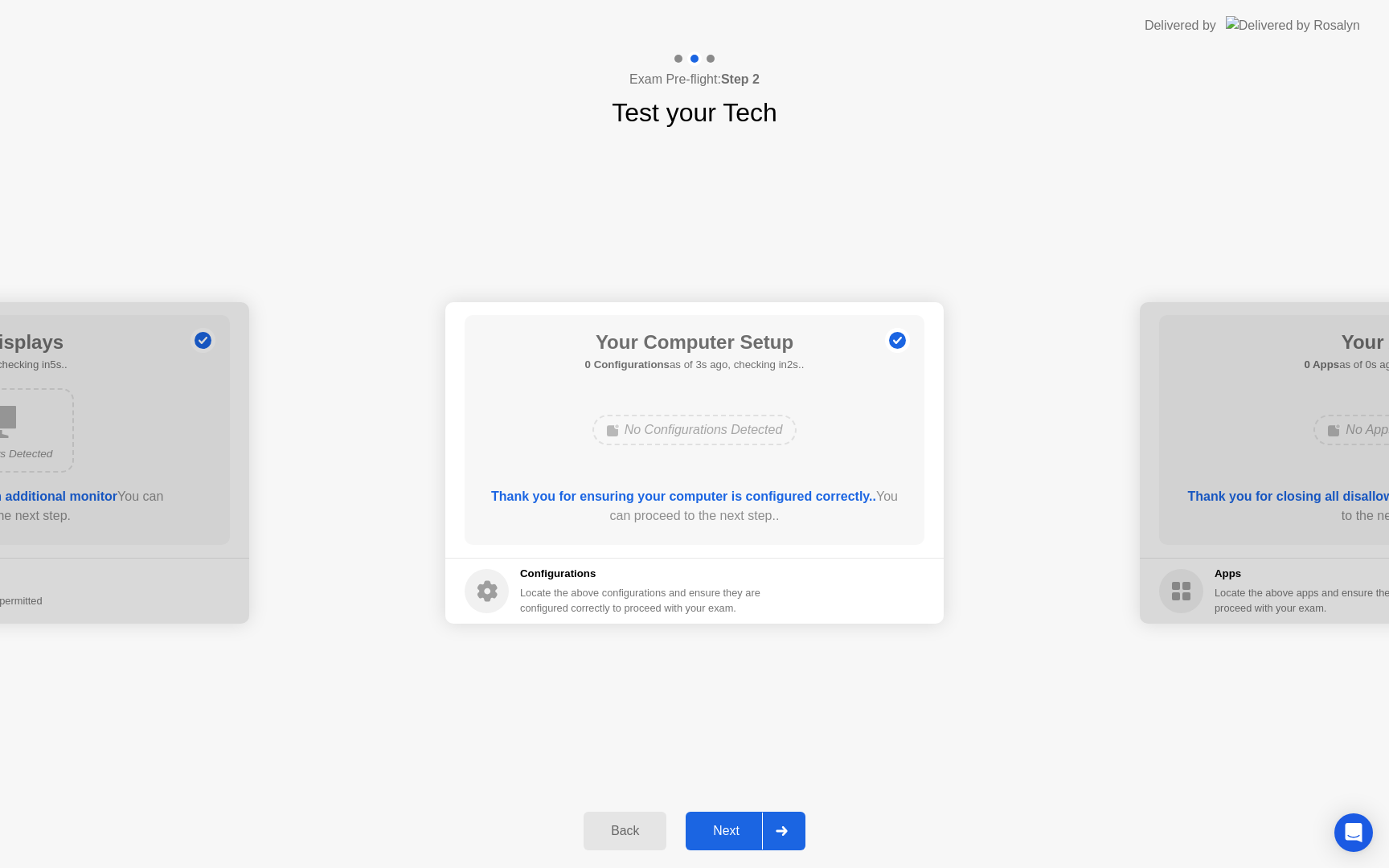
click at [737, 824] on div "Next" at bounding box center [726, 830] width 71 height 14
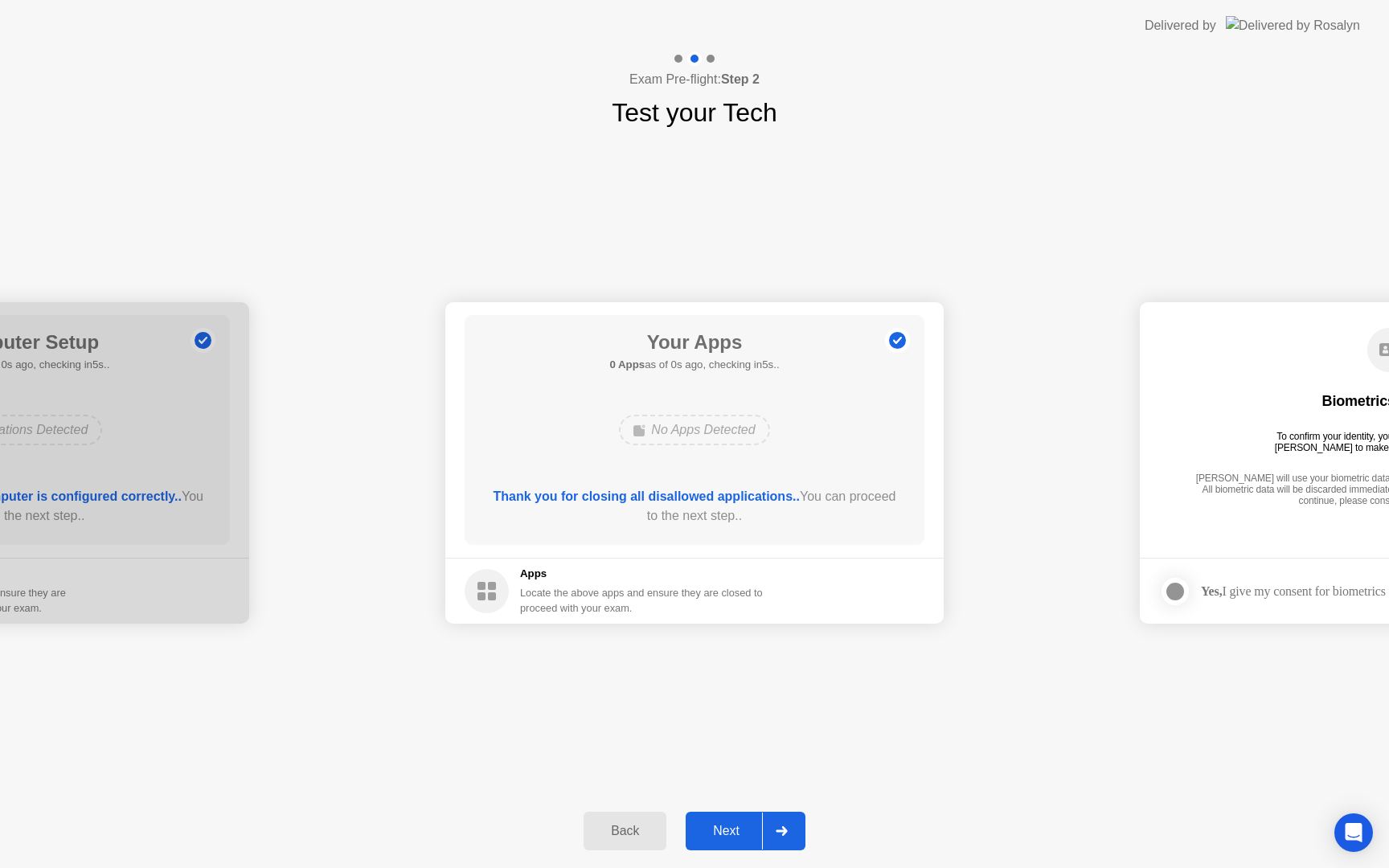
click at [737, 824] on div "Next" at bounding box center [726, 830] width 71 height 14
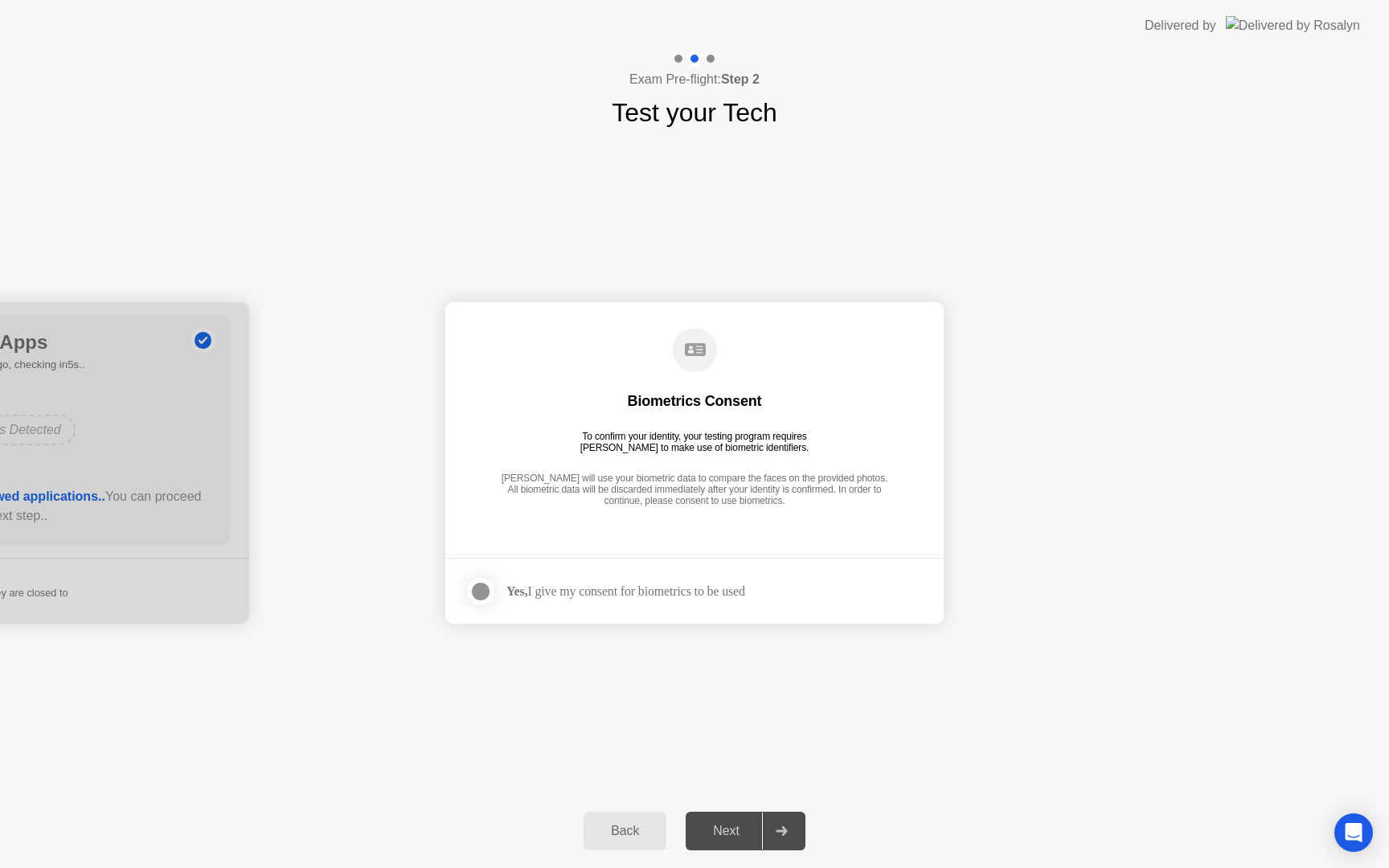
click at [737, 824] on div "Next" at bounding box center [726, 830] width 71 height 14
click at [485, 592] on div at bounding box center [481, 591] width 19 height 19
click at [730, 842] on button "Next" at bounding box center [746, 830] width 120 height 39
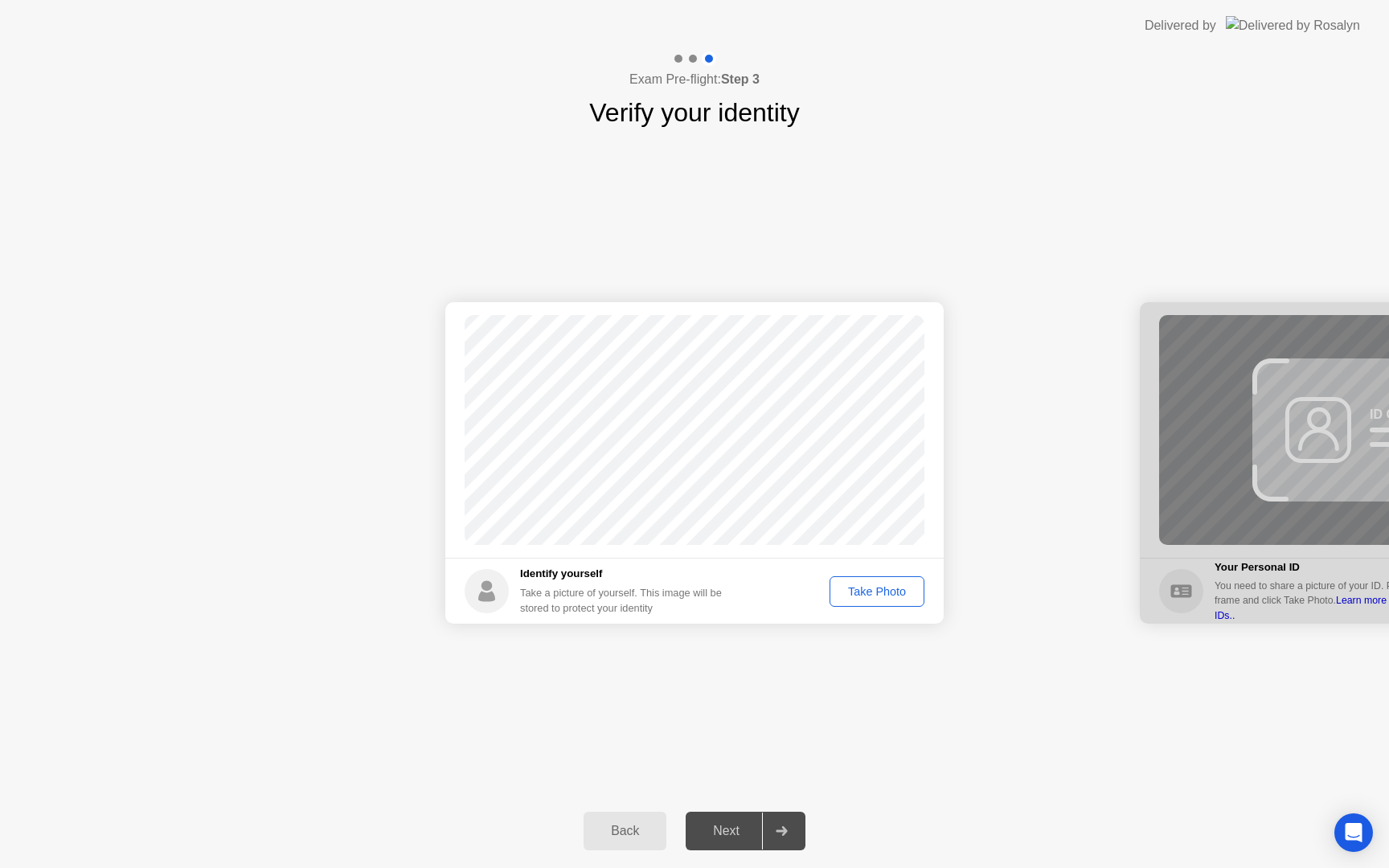
click at [867, 593] on div "Take Photo" at bounding box center [877, 592] width 84 height 13
click at [742, 838] on div "Next" at bounding box center [726, 830] width 71 height 14
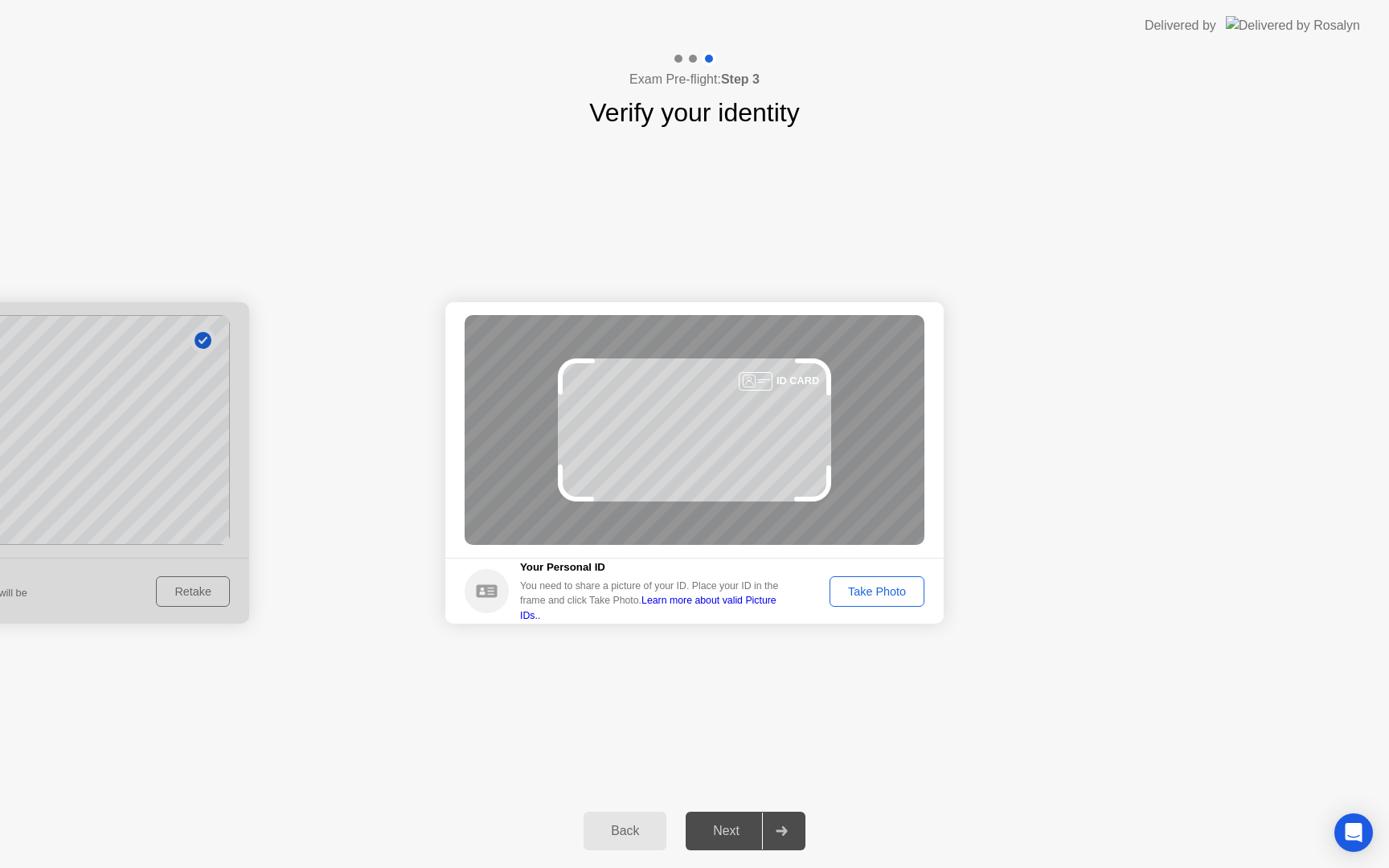
click at [904, 587] on div "Take Photo" at bounding box center [877, 592] width 84 height 13
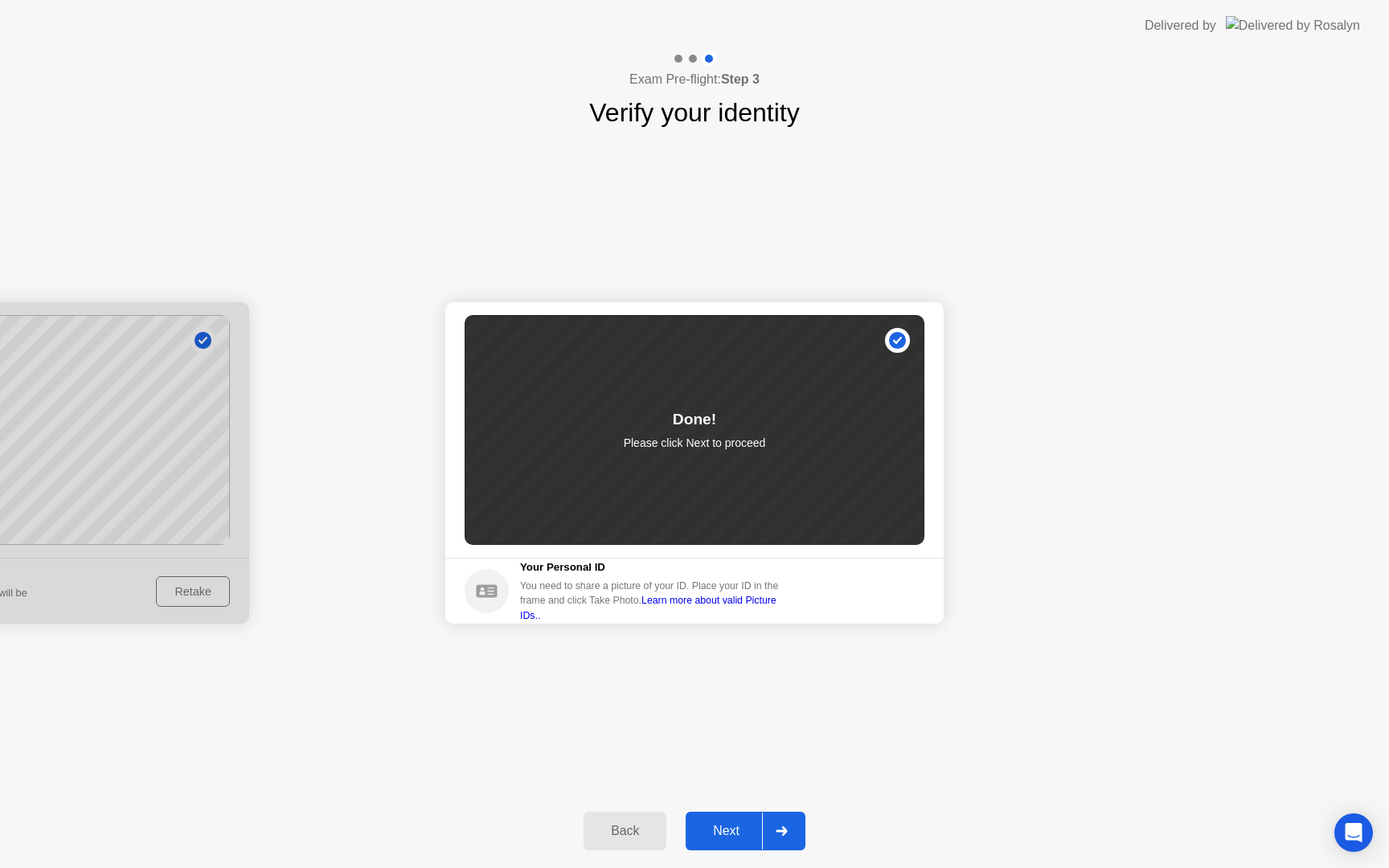
click at [735, 824] on div "Next" at bounding box center [726, 830] width 71 height 14
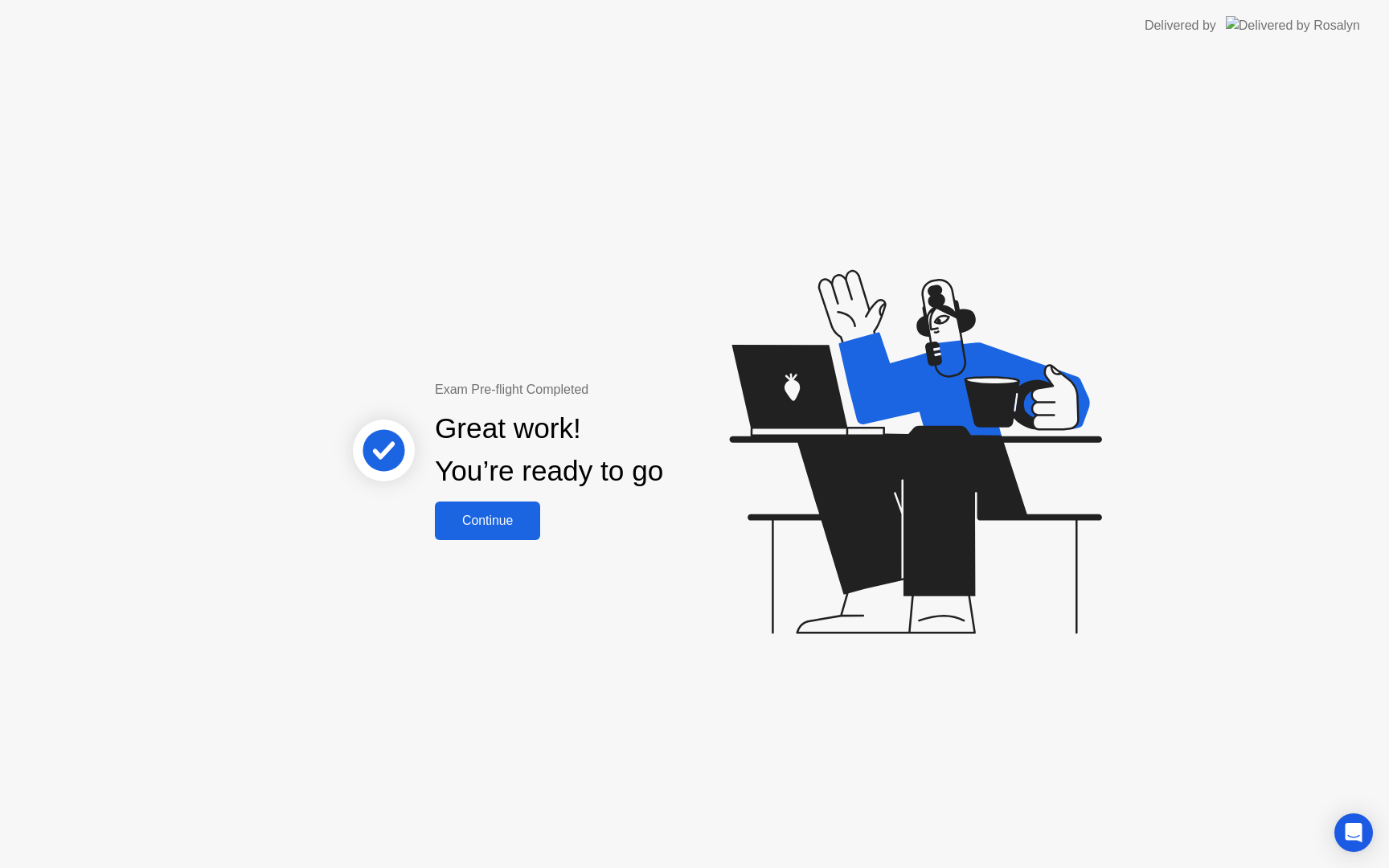
click at [493, 530] on button "Continue" at bounding box center [487, 520] width 105 height 39
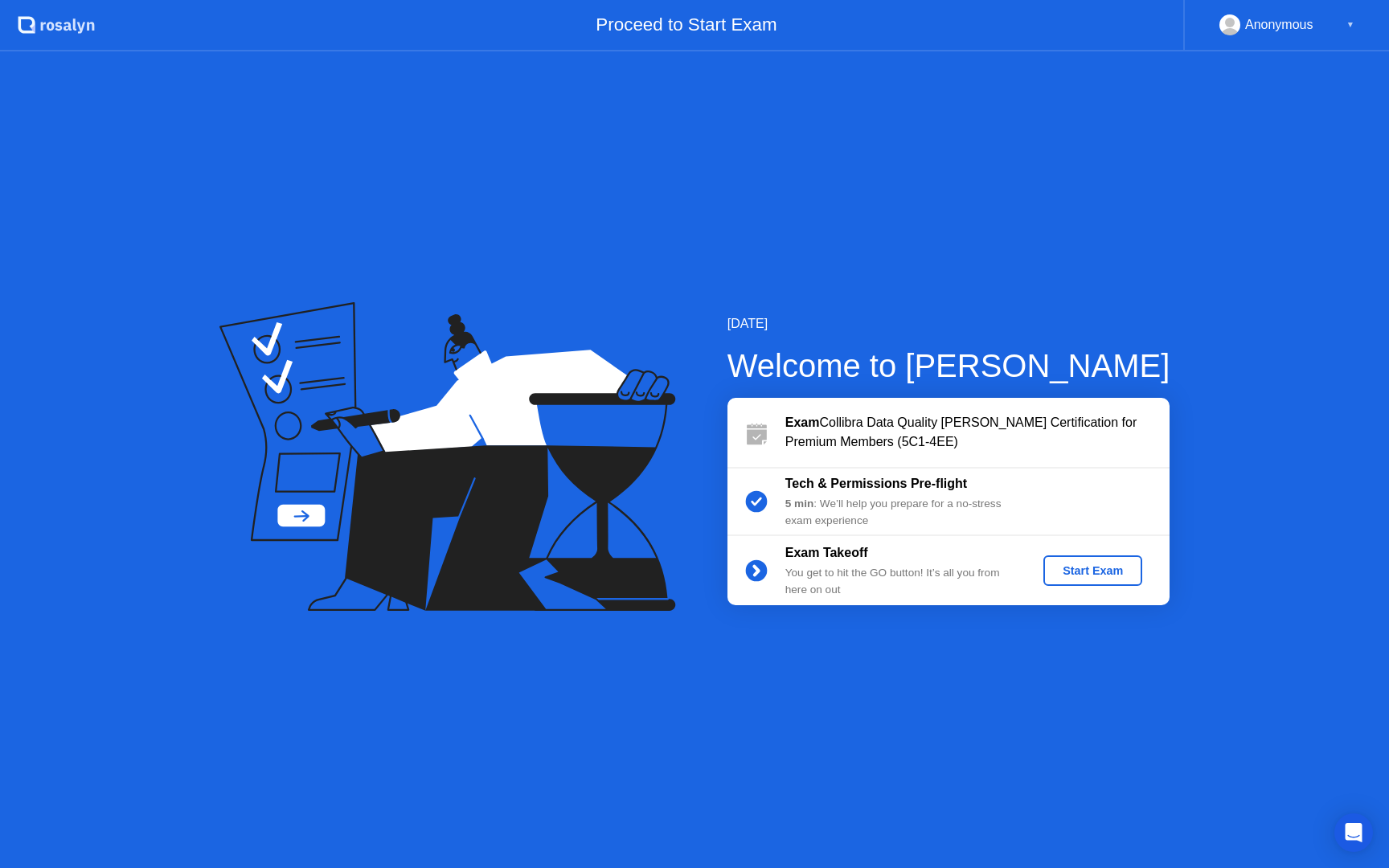
click at [1097, 575] on div "Start Exam" at bounding box center [1093, 571] width 86 height 13
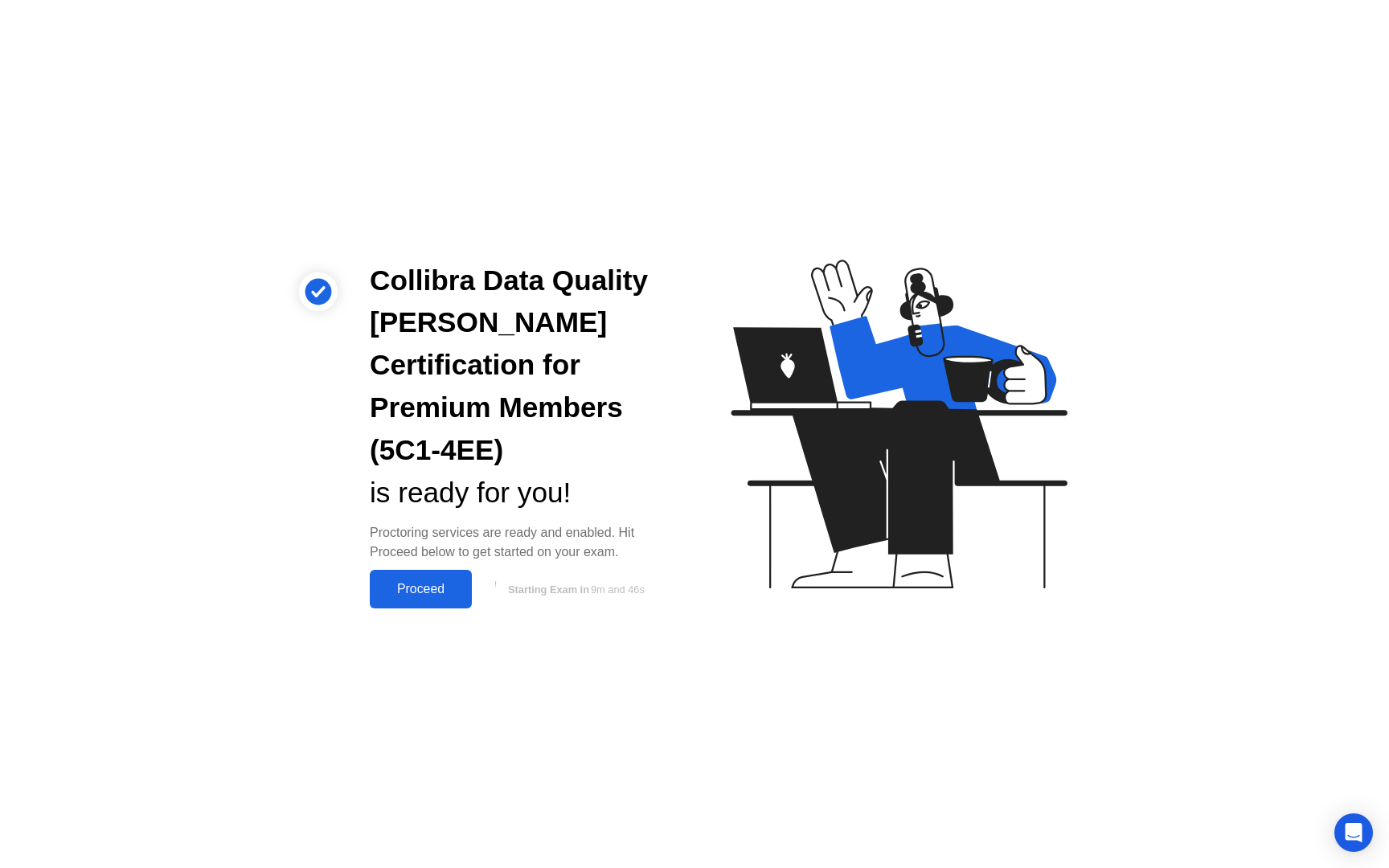
click at [392, 581] on div "Proceed" at bounding box center [420, 588] width 92 height 14
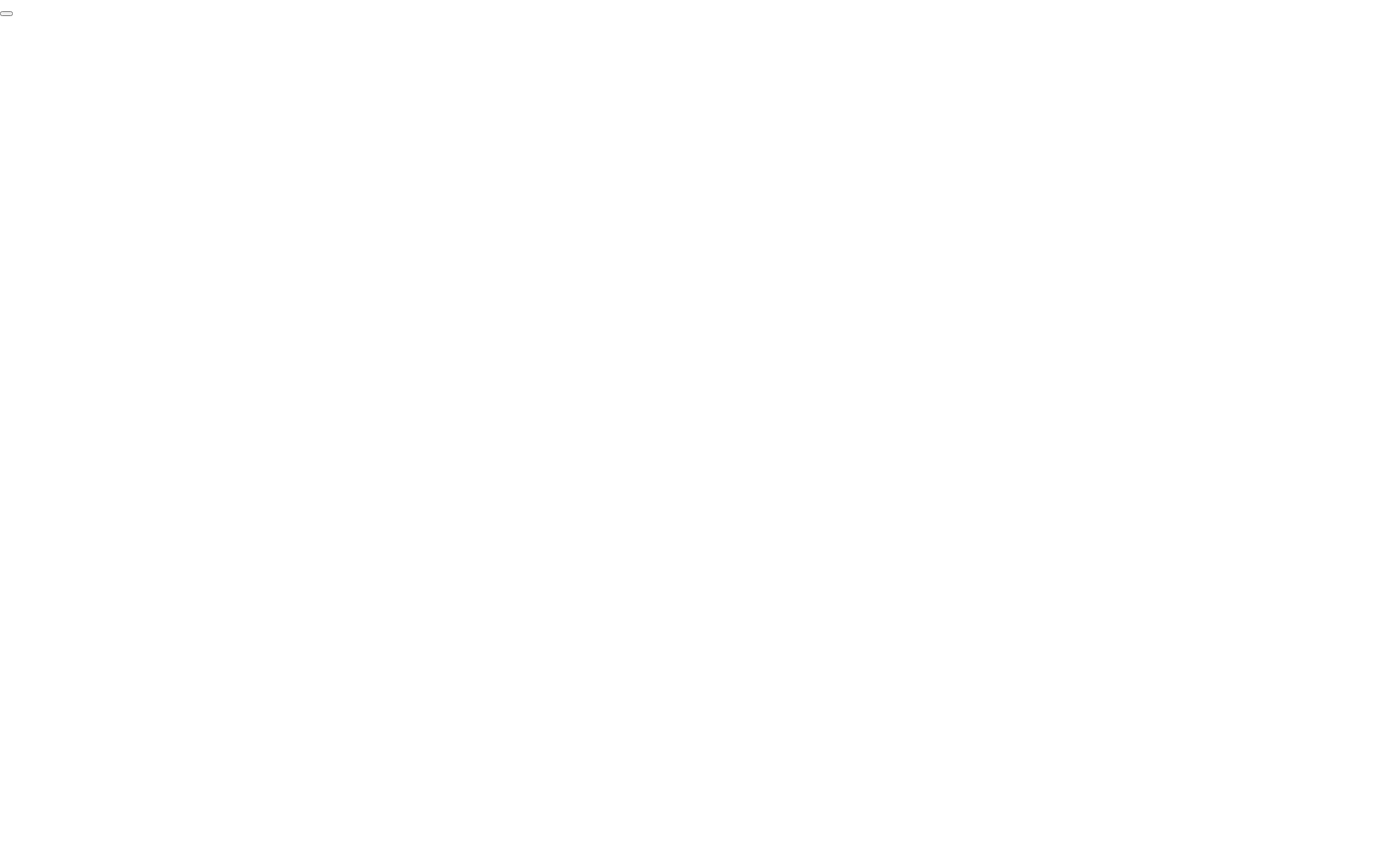
click div "End Proctoring Session"
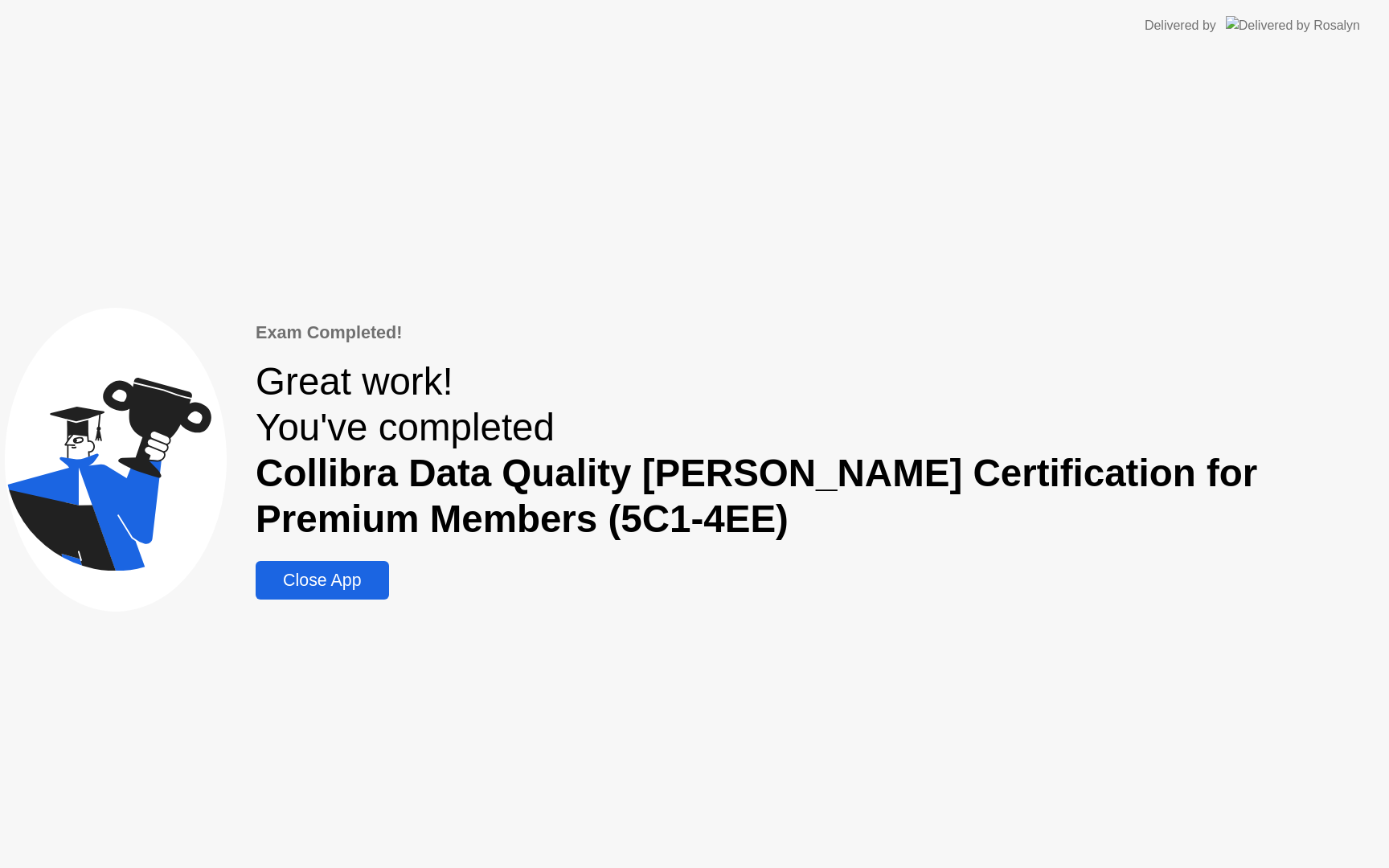
click at [370, 590] on div "Close App" at bounding box center [321, 580] width 123 height 20
